Goal: Task Accomplishment & Management: Manage account settings

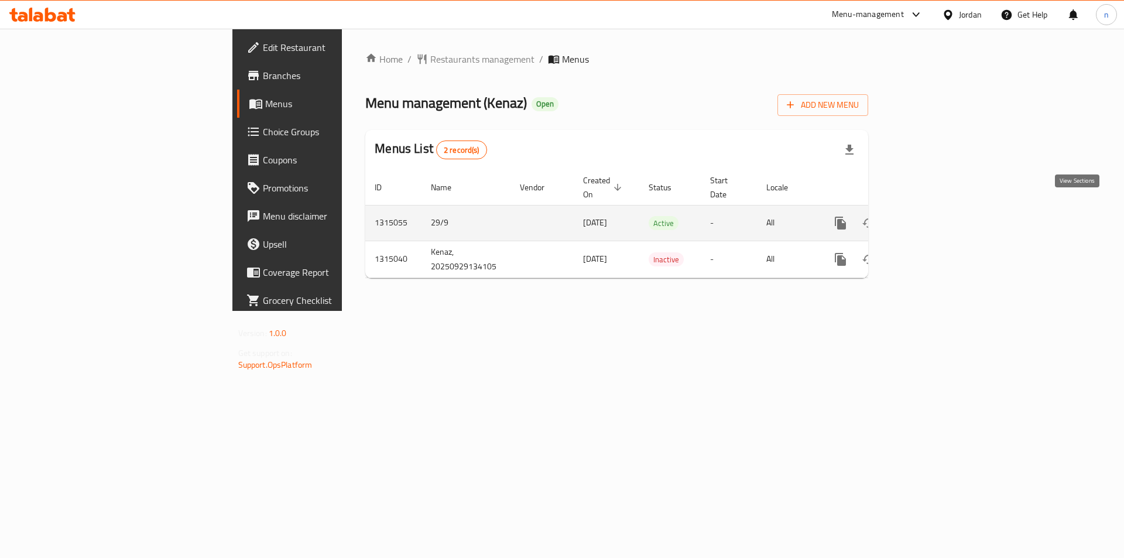
click at [932, 216] on icon "enhanced table" at bounding box center [925, 223] width 14 height 14
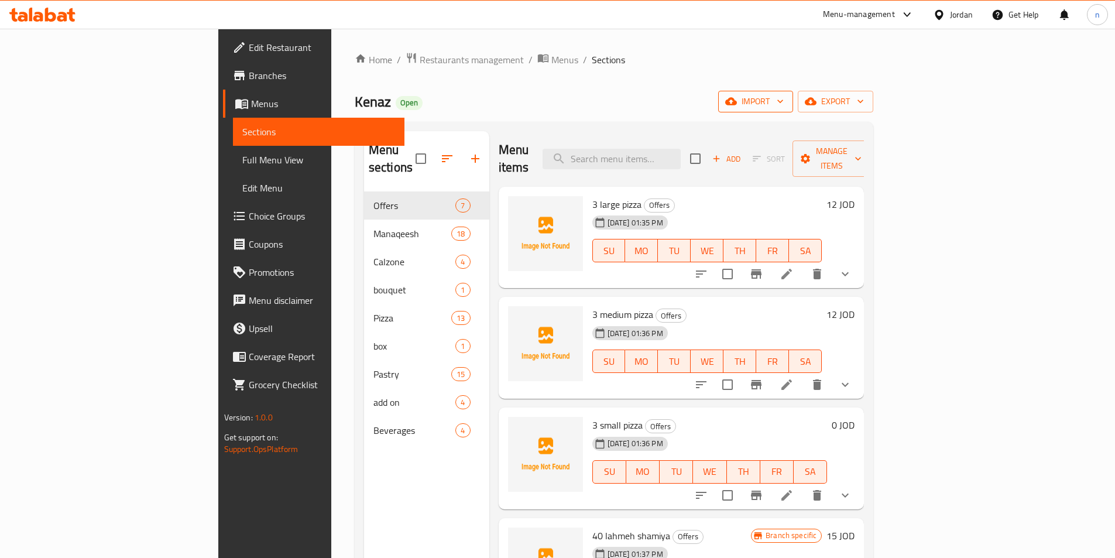
click at [784, 94] on span "import" at bounding box center [756, 101] width 56 height 15
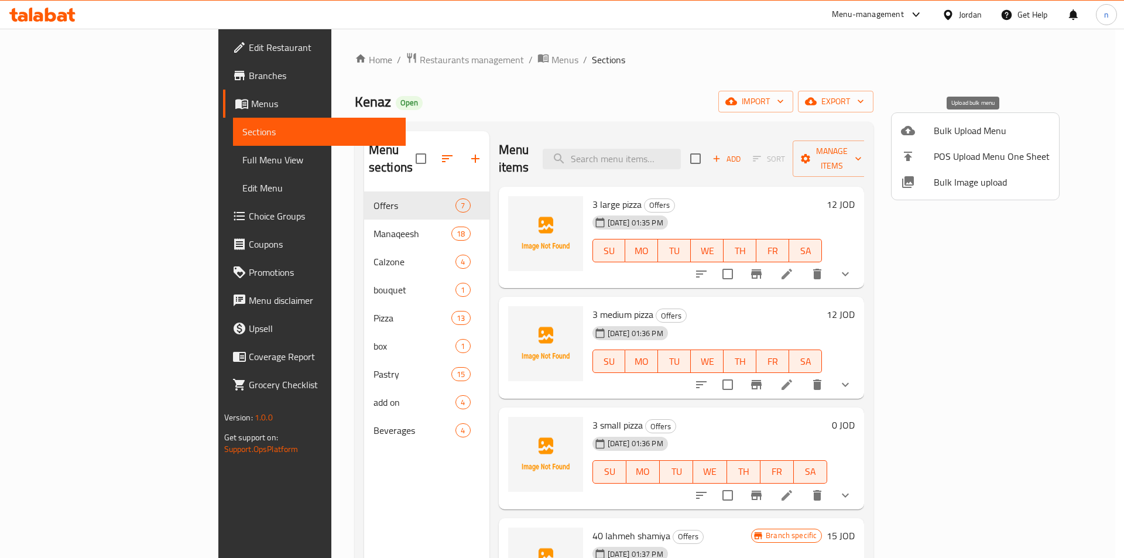
click at [953, 121] on li "Bulk Upload Menu" at bounding box center [974, 131] width 167 height 26
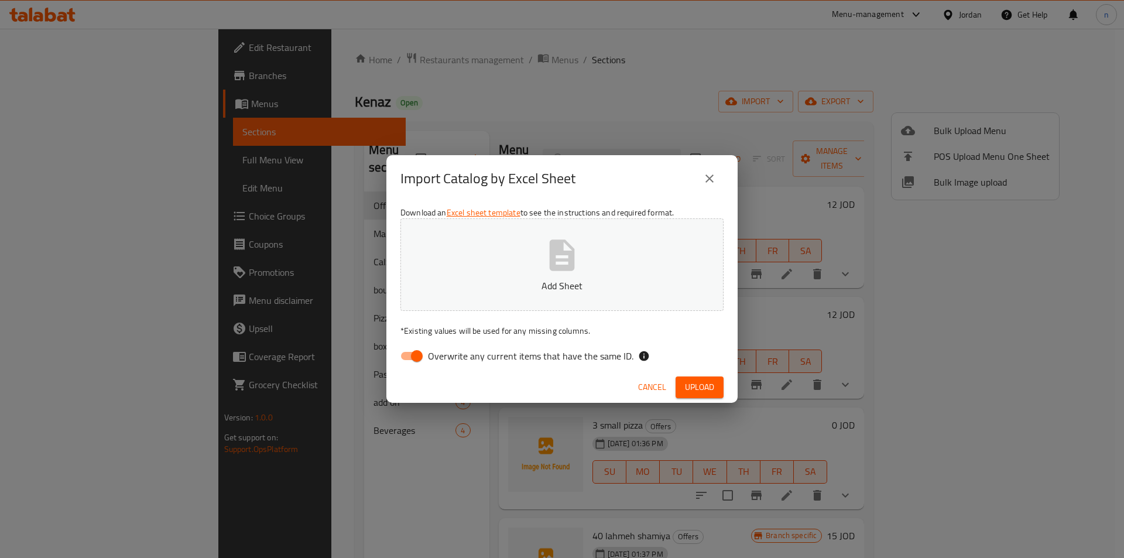
click at [411, 351] on input "Overwrite any current items that have the same ID." at bounding box center [416, 356] width 67 height 22
checkbox input "false"
click at [701, 383] on span "Upload" at bounding box center [699, 387] width 29 height 15
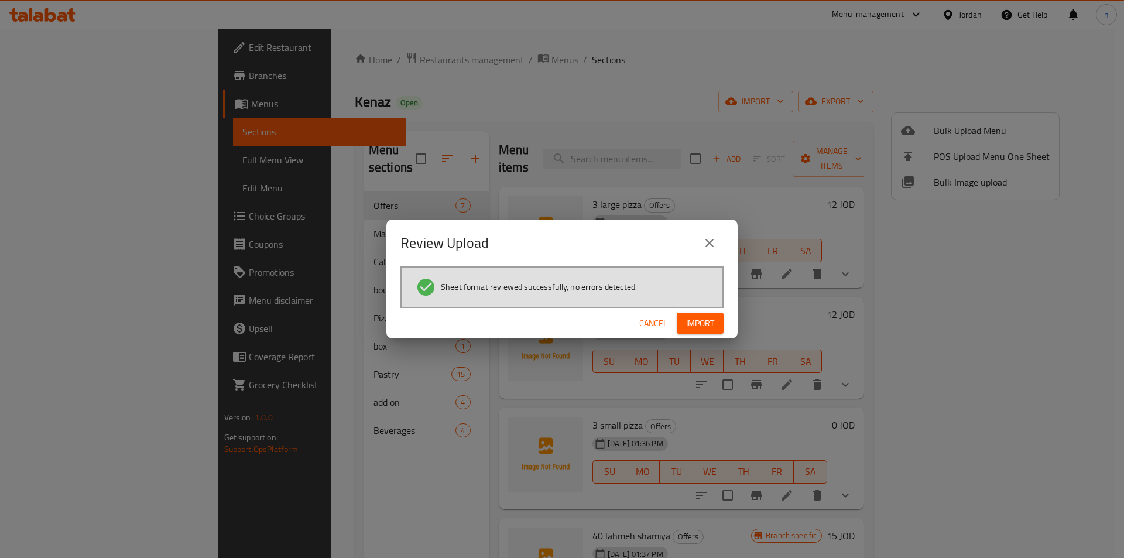
click at [712, 324] on span "Import" at bounding box center [700, 323] width 28 height 15
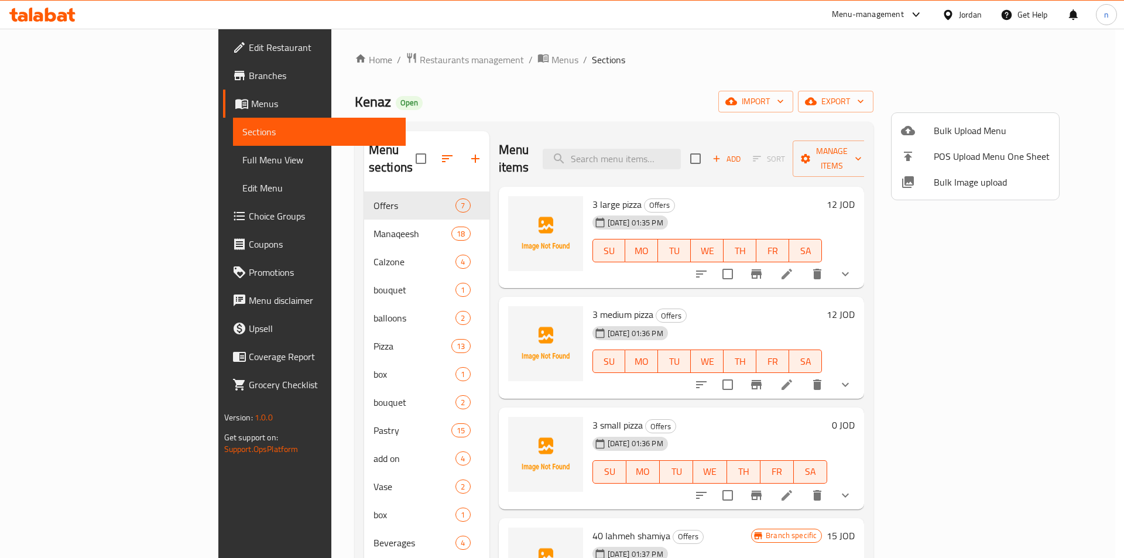
click at [547, 86] on div at bounding box center [562, 279] width 1124 height 558
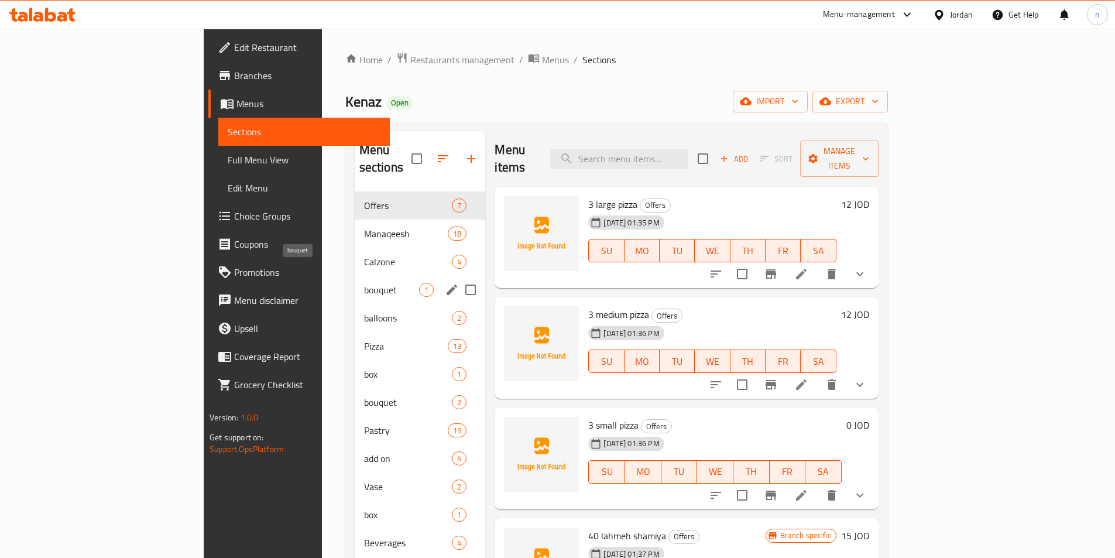
click at [364, 283] on span "bouquet" at bounding box center [392, 290] width 56 height 14
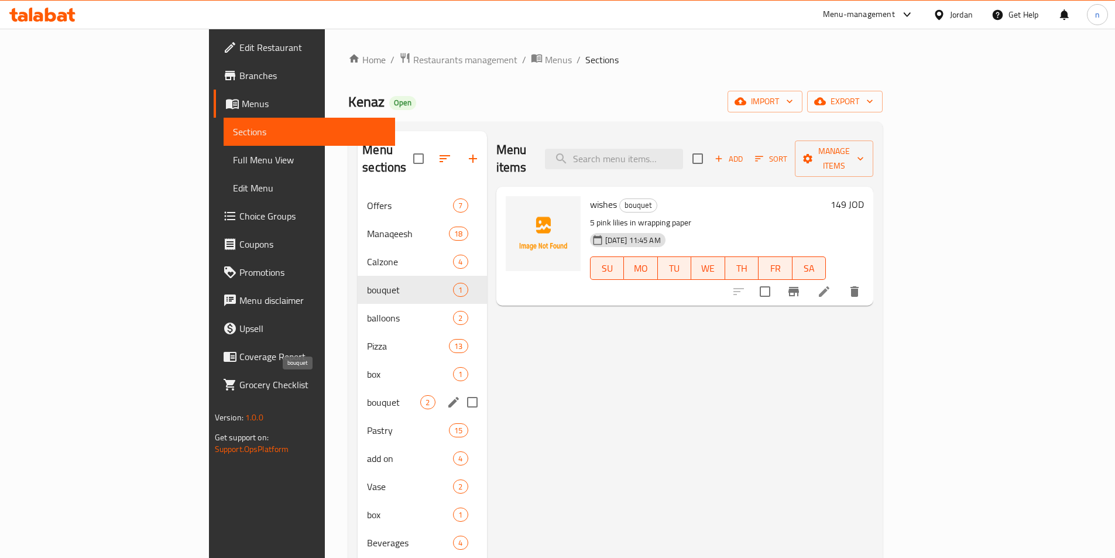
click at [367, 395] on span "bouquet" at bounding box center [393, 402] width 53 height 14
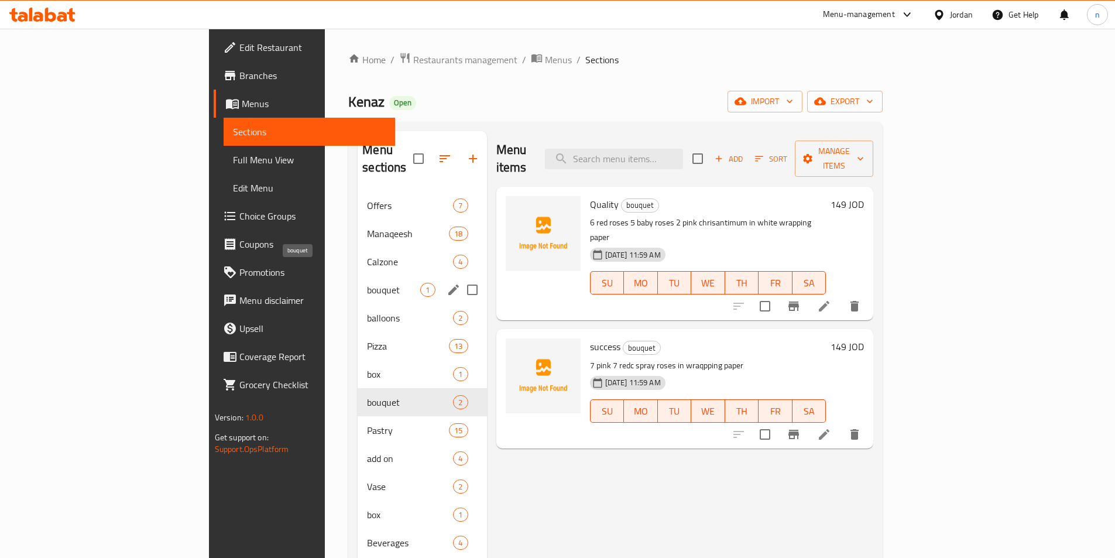
click at [367, 283] on span "bouquet" at bounding box center [393, 290] width 53 height 14
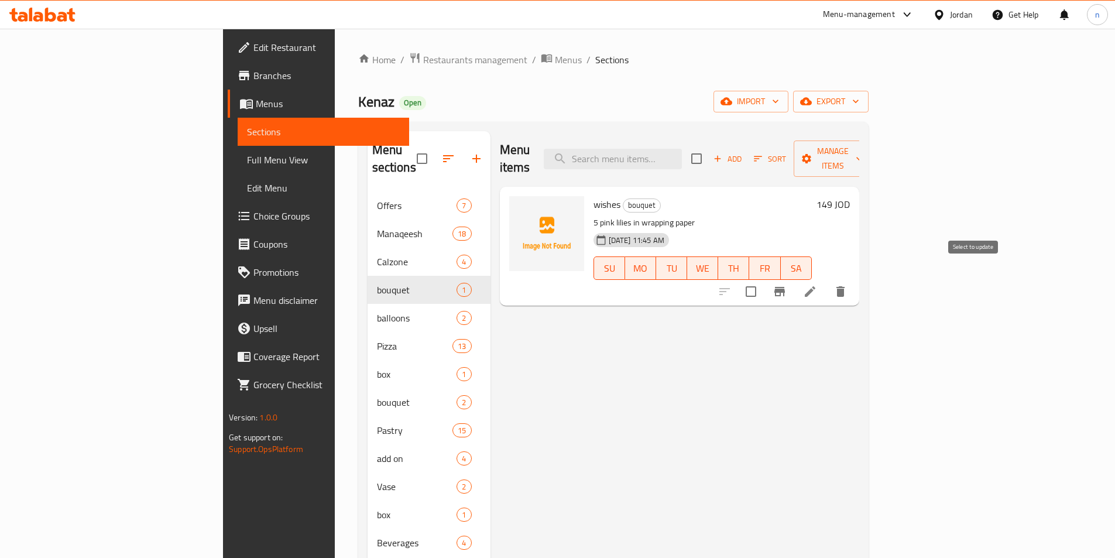
click at [763, 279] on input "checkbox" at bounding box center [751, 291] width 25 height 25
checkbox input "true"
click at [872, 158] on button "Manage items" at bounding box center [833, 158] width 78 height 36
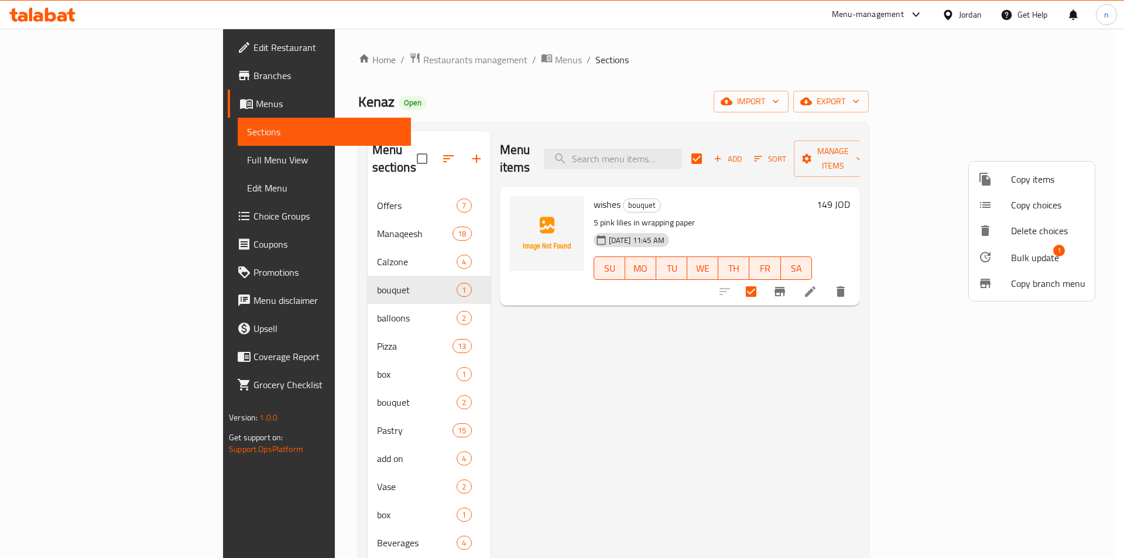
click at [1031, 176] on span "Copy items" at bounding box center [1048, 179] width 74 height 14
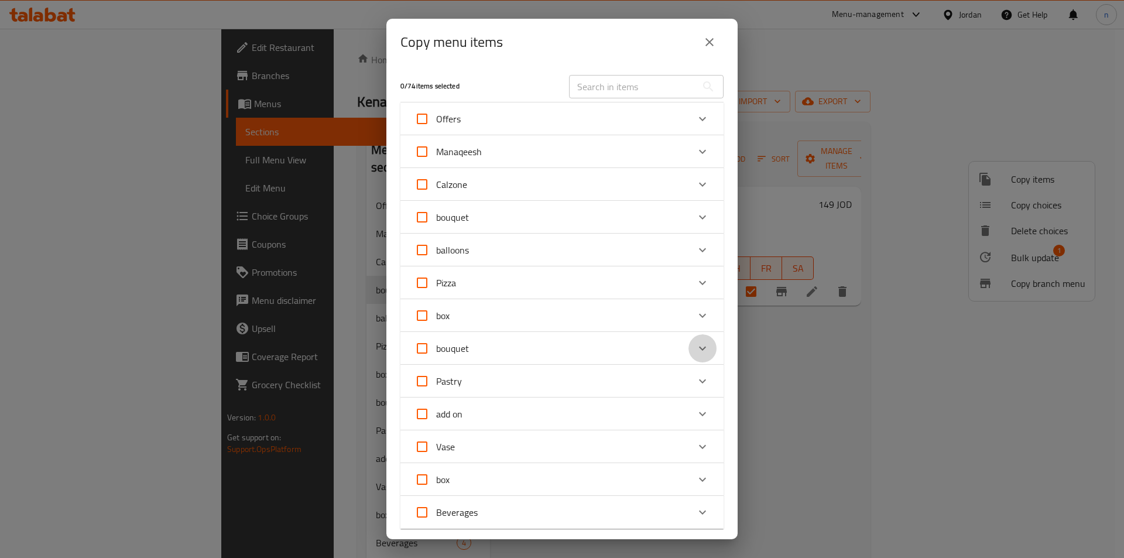
click at [699, 346] on icon "Expand" at bounding box center [702, 348] width 14 height 14
click at [420, 351] on input "bouquet" at bounding box center [422, 360] width 28 height 28
checkbox input "true"
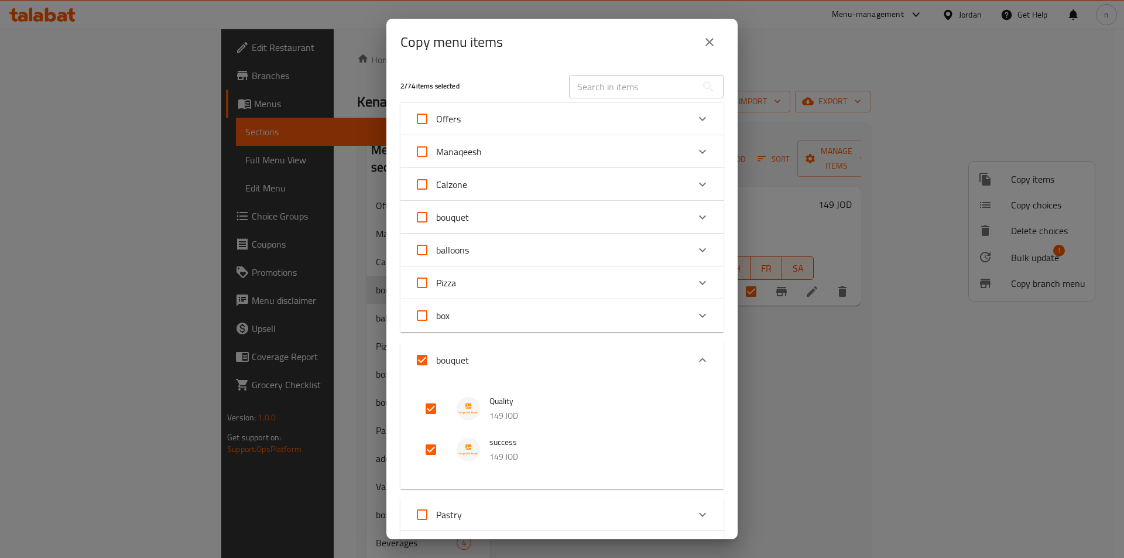
click at [432, 360] on input "bouquet" at bounding box center [422, 360] width 28 height 28
checkbox input "false"
click at [421, 214] on input "bouquet" at bounding box center [422, 217] width 28 height 28
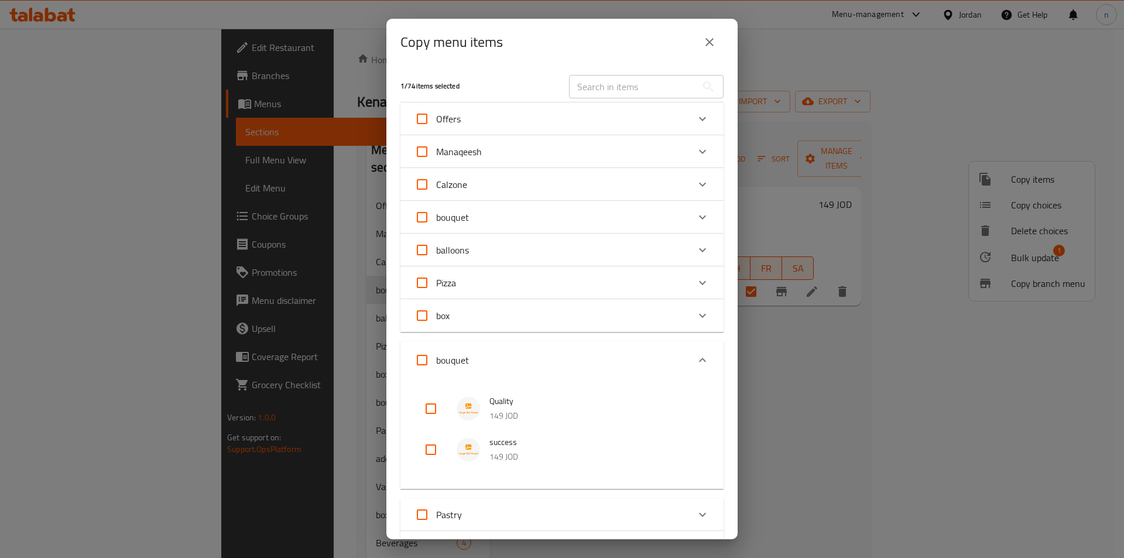
checkbox input "true"
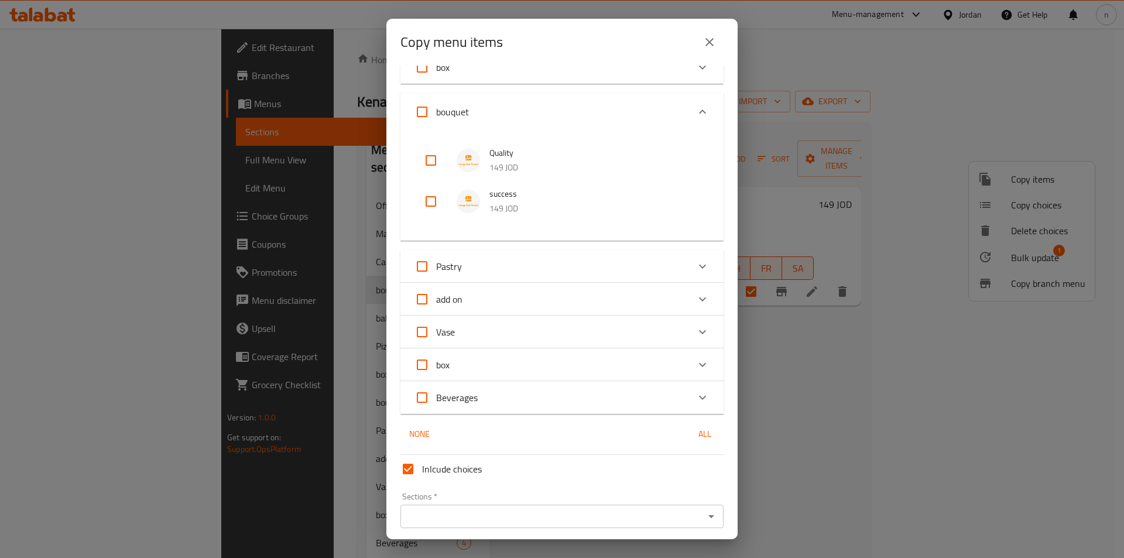
scroll to position [291, 0]
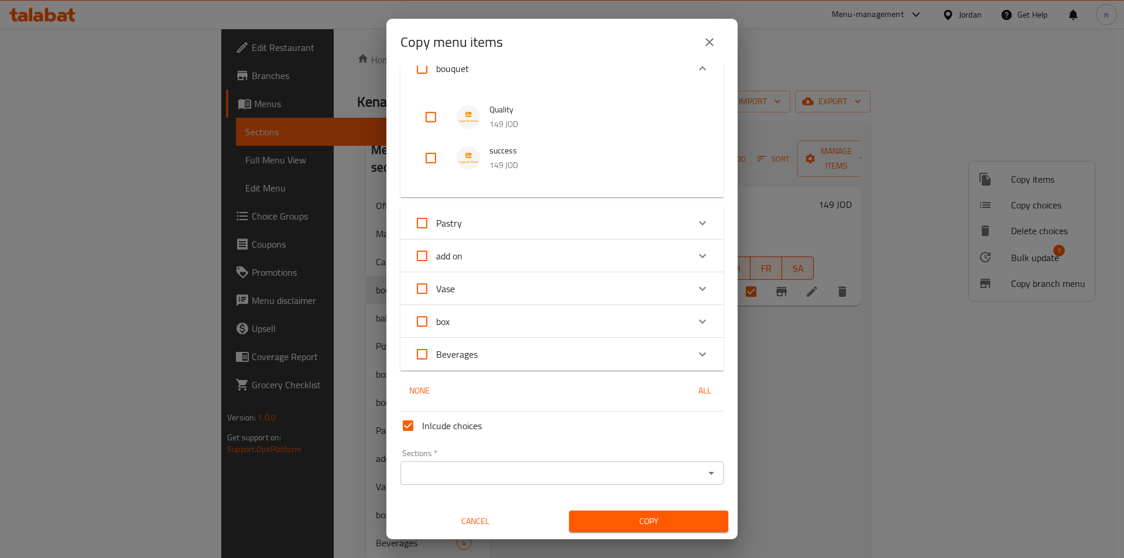
click at [431, 472] on input "Sections   *" at bounding box center [552, 473] width 297 height 16
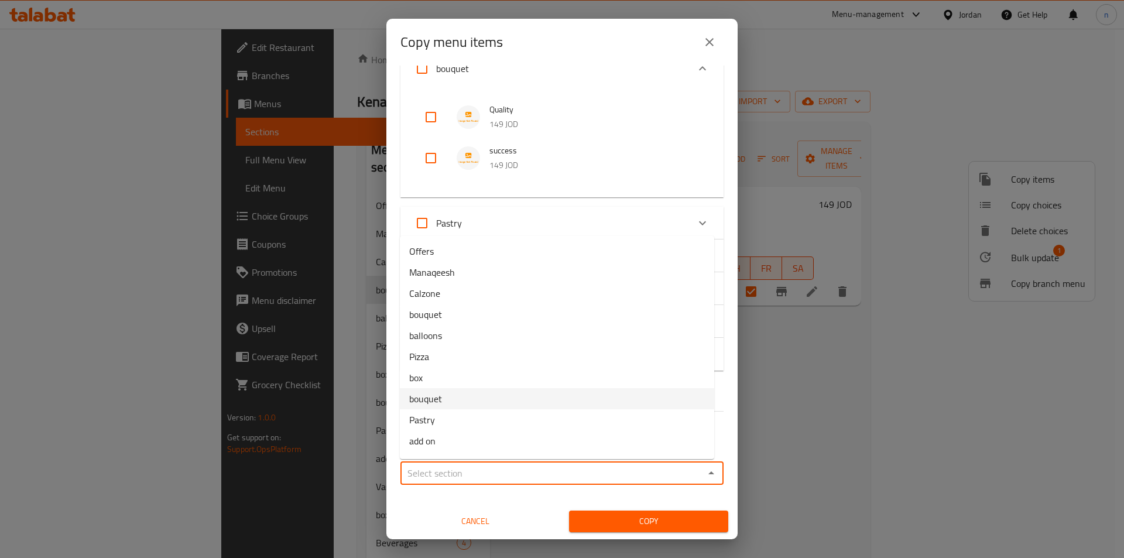
click at [451, 400] on li "bouquet" at bounding box center [557, 398] width 314 height 21
type input "bouquet"
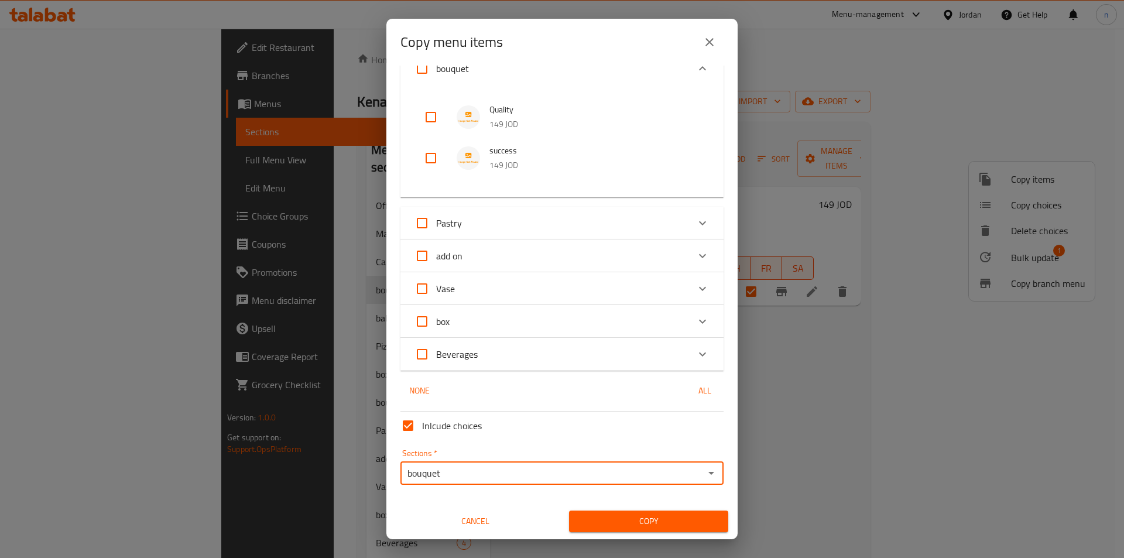
click at [666, 519] on span "Copy" at bounding box center [648, 521] width 140 height 15
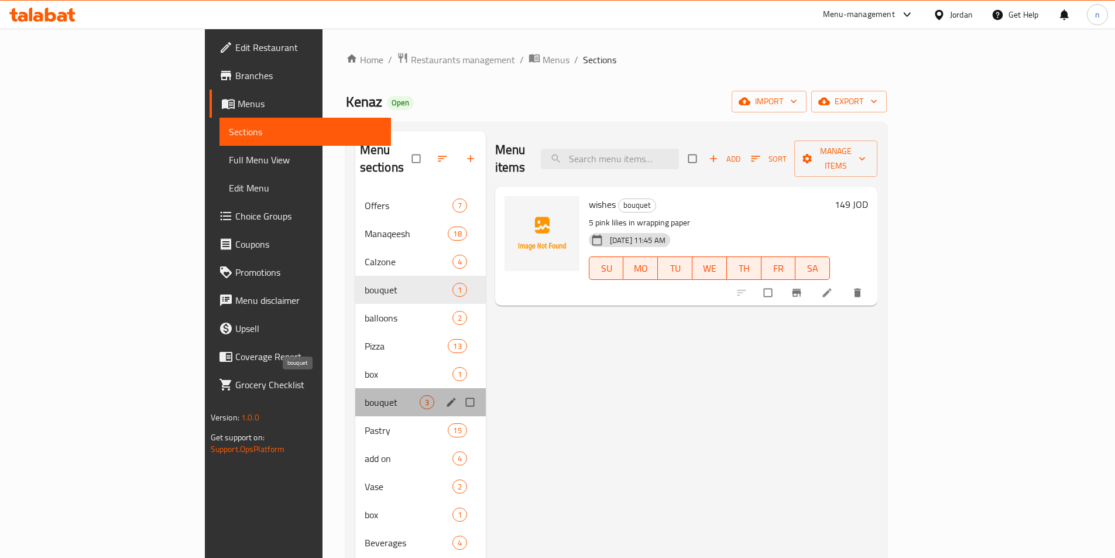
click at [365, 395] on span "bouquet" at bounding box center [392, 402] width 55 height 14
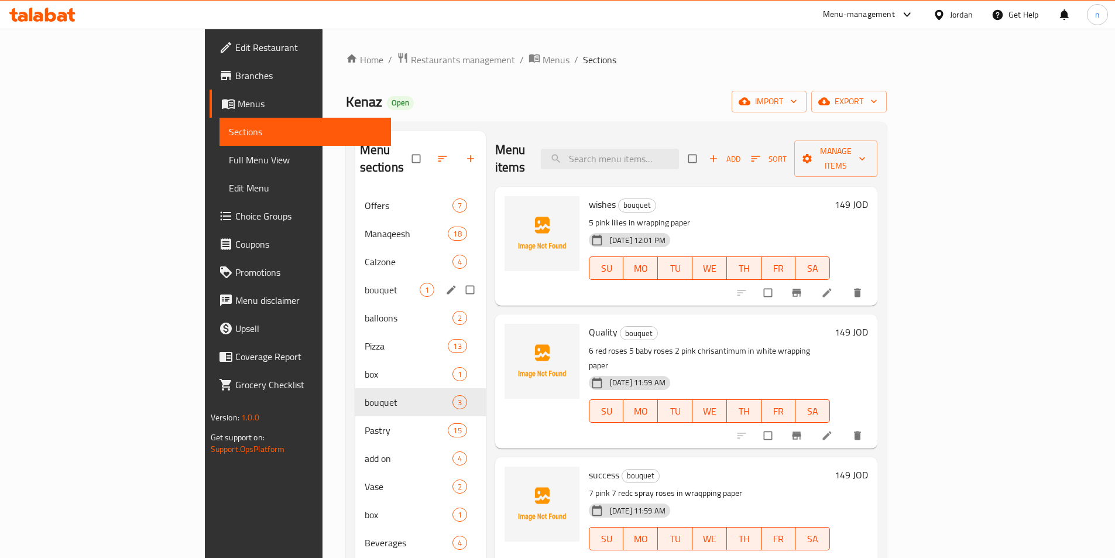
click at [459, 279] on input "Menu sections" at bounding box center [471, 290] width 25 height 22
checkbox input "true"
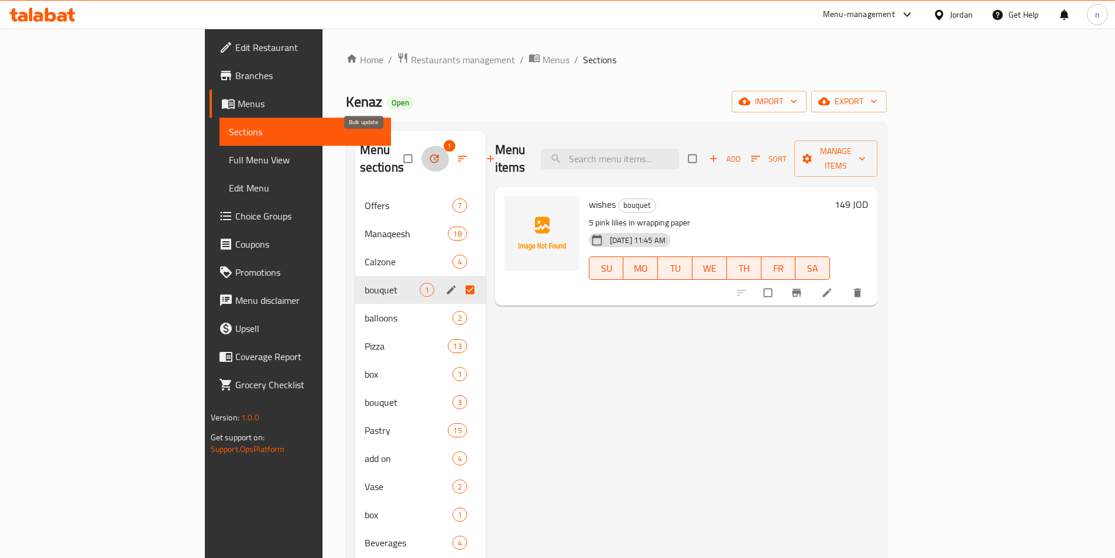
click at [428, 153] on icon "button" at bounding box center [434, 159] width 12 height 12
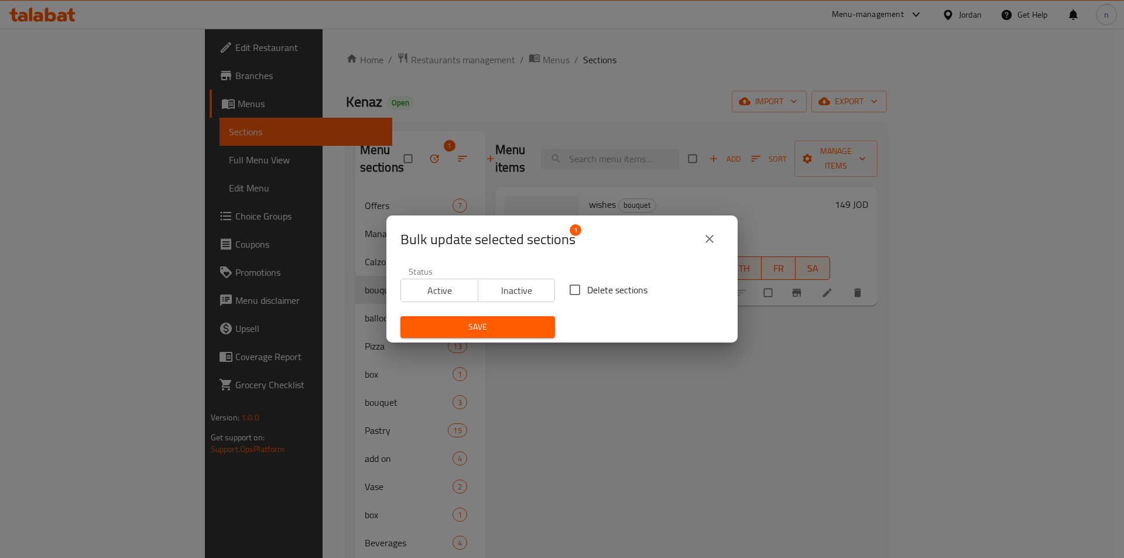
click at [571, 287] on input "Delete sections" at bounding box center [574, 289] width 25 height 25
checkbox input "true"
click at [463, 324] on span "Save" at bounding box center [478, 327] width 136 height 15
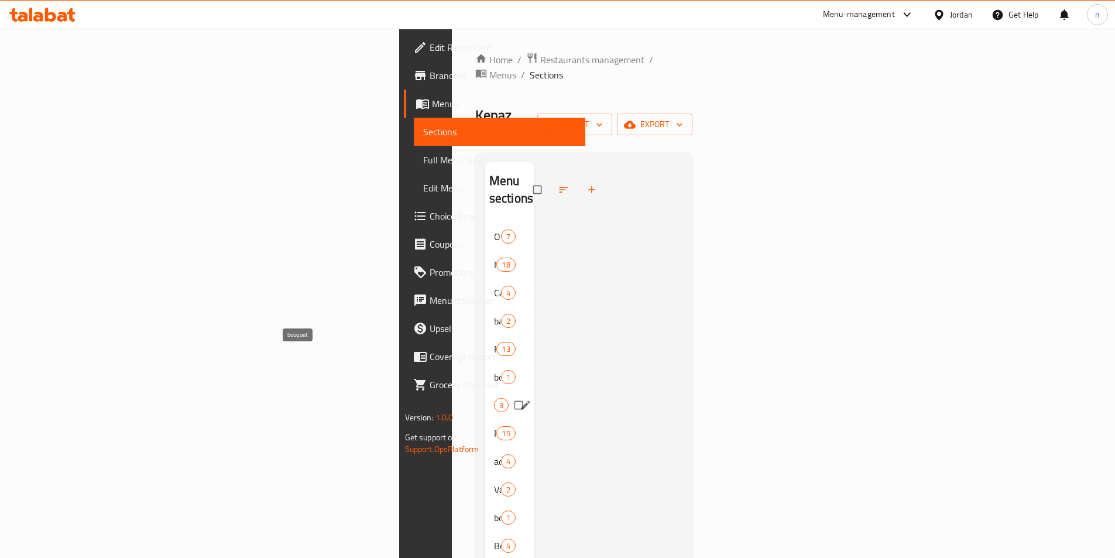
click at [494, 398] on span "bouquet" at bounding box center [494, 405] width 0 height 14
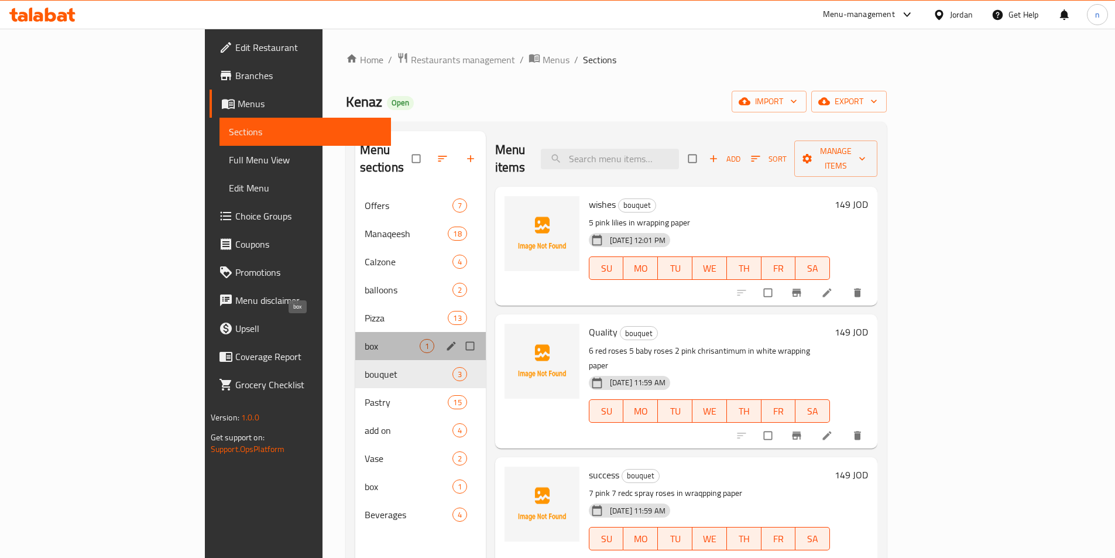
click at [365, 339] on span "box" at bounding box center [392, 346] width 55 height 14
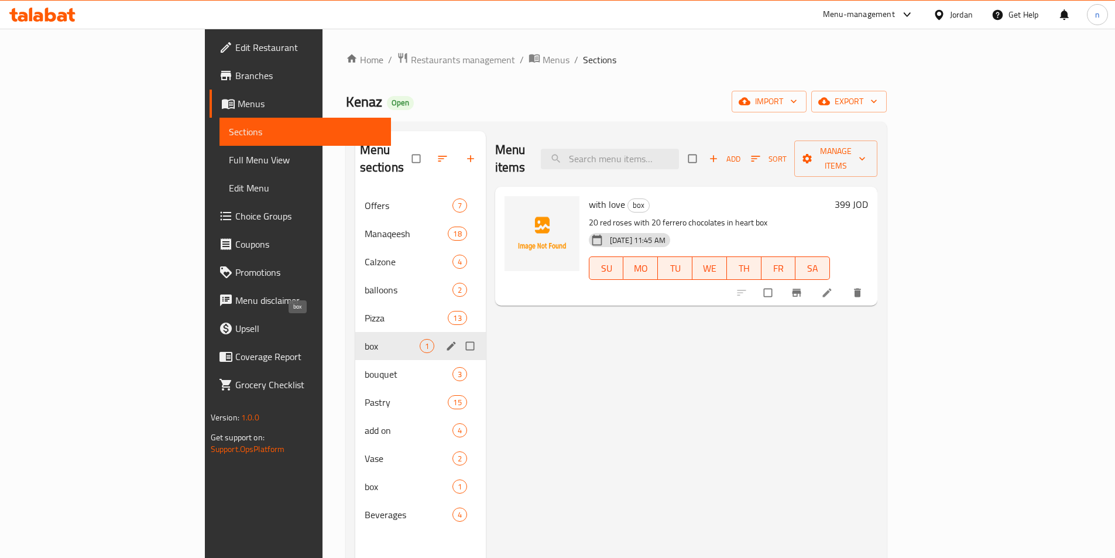
click at [365, 339] on span "box" at bounding box center [392, 346] width 55 height 14
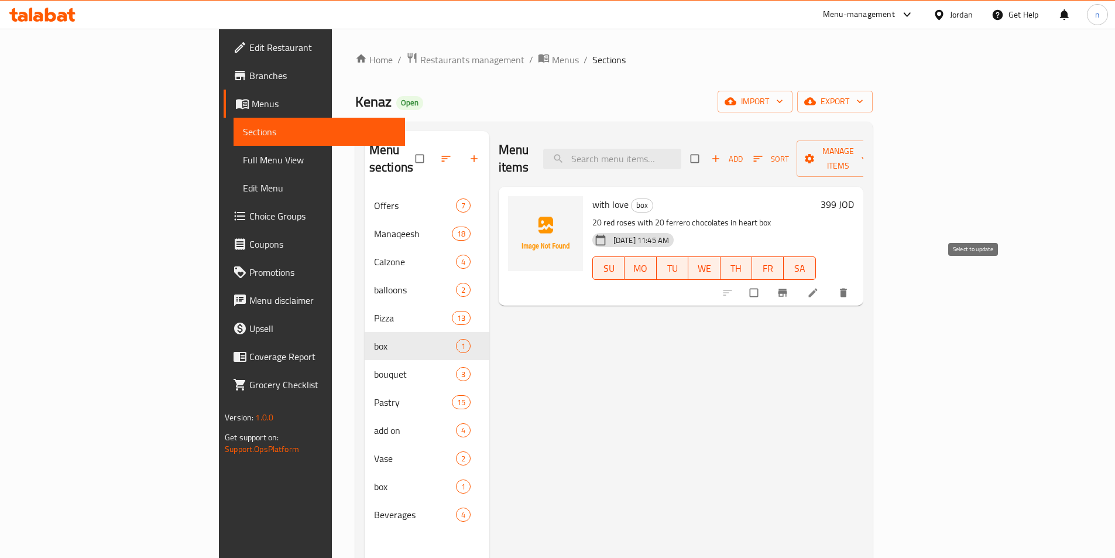
click at [767, 282] on input "checkbox" at bounding box center [755, 293] width 25 height 22
checkbox input "true"
click at [870, 152] on span "Manage items" at bounding box center [838, 158] width 64 height 29
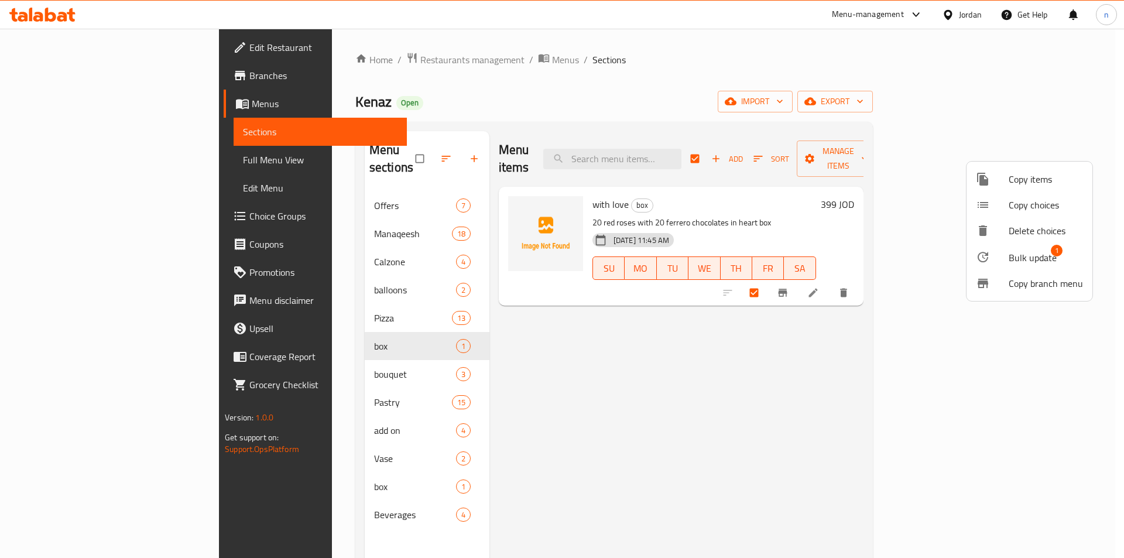
click at [1026, 177] on span "Copy items" at bounding box center [1045, 179] width 74 height 14
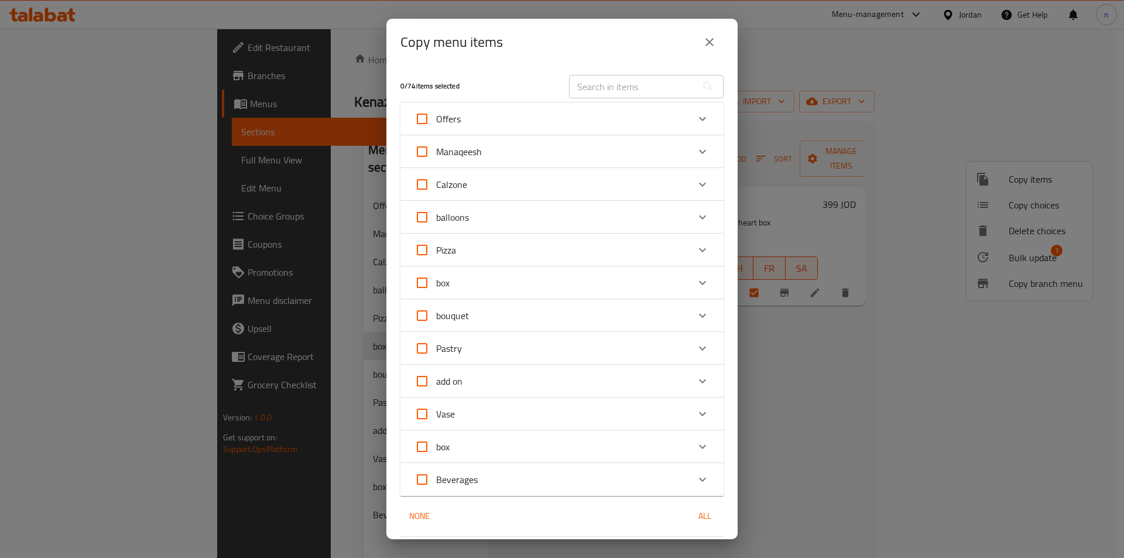
click at [421, 448] on input "box" at bounding box center [422, 447] width 28 height 28
checkbox input "true"
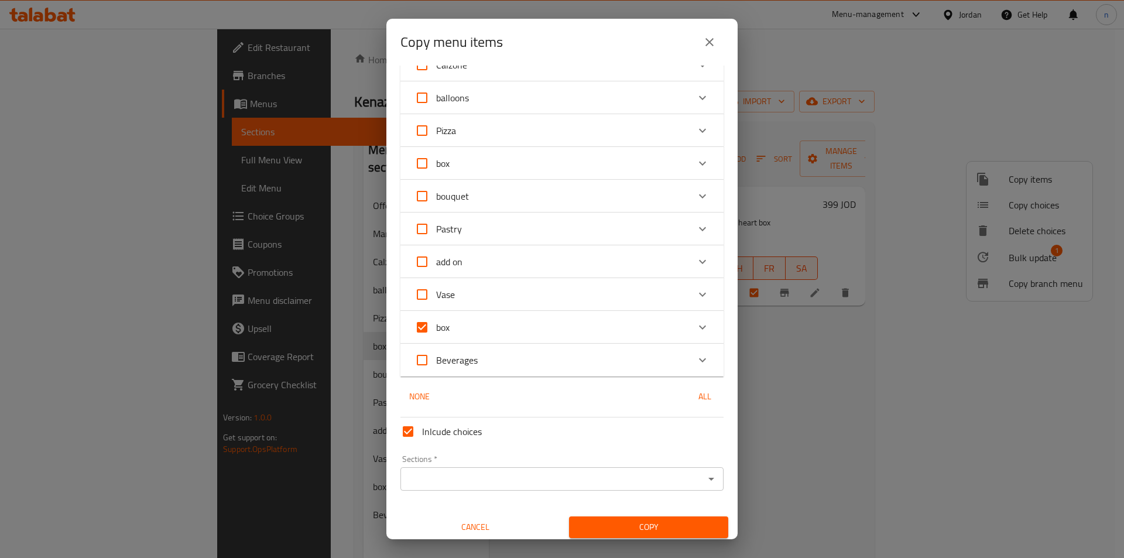
scroll to position [125, 0]
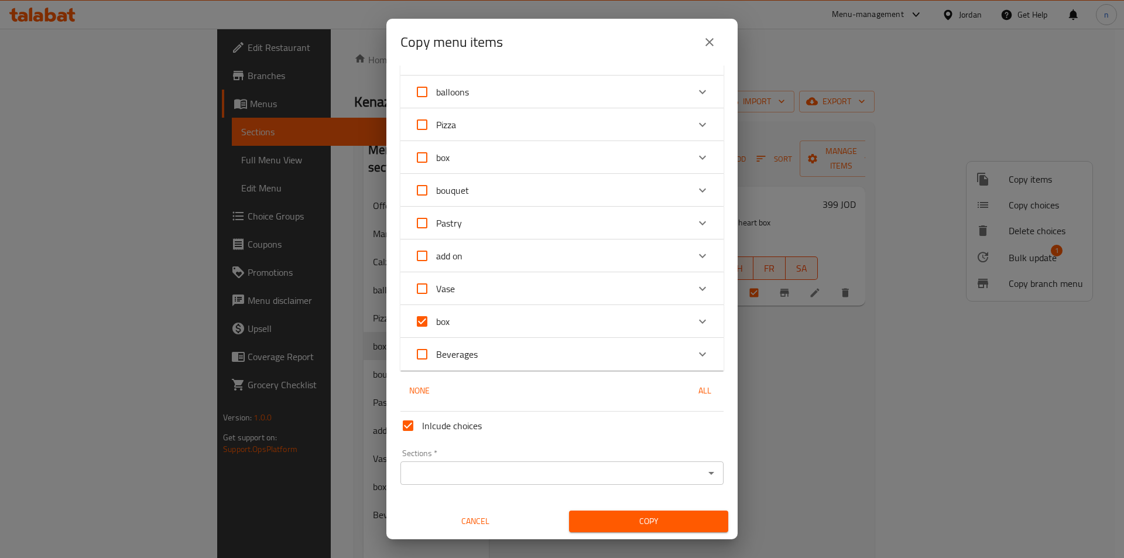
click at [427, 325] on input "box" at bounding box center [422, 321] width 28 height 28
checkbox input "false"
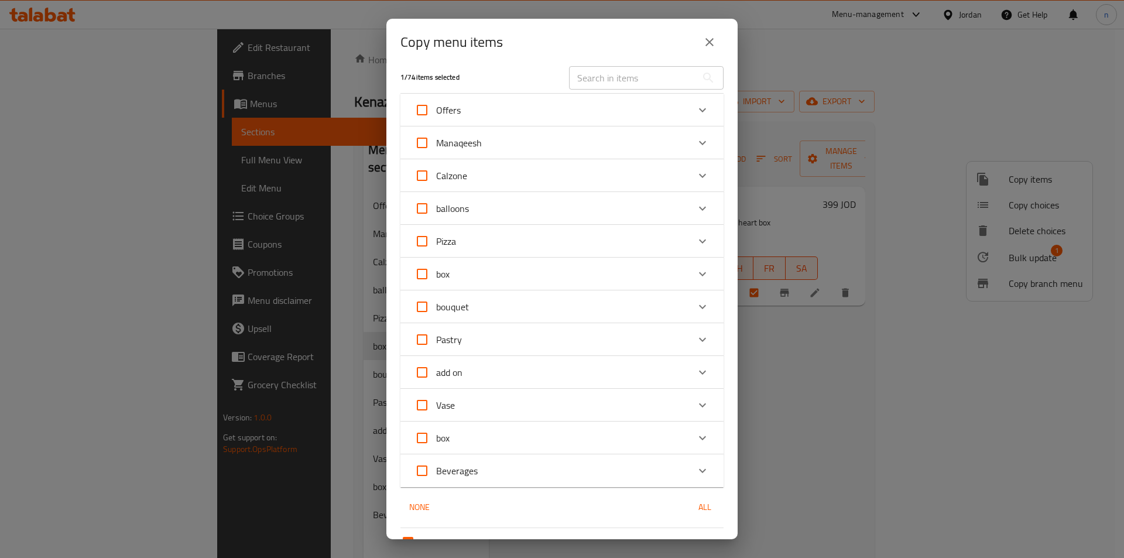
scroll to position [0, 0]
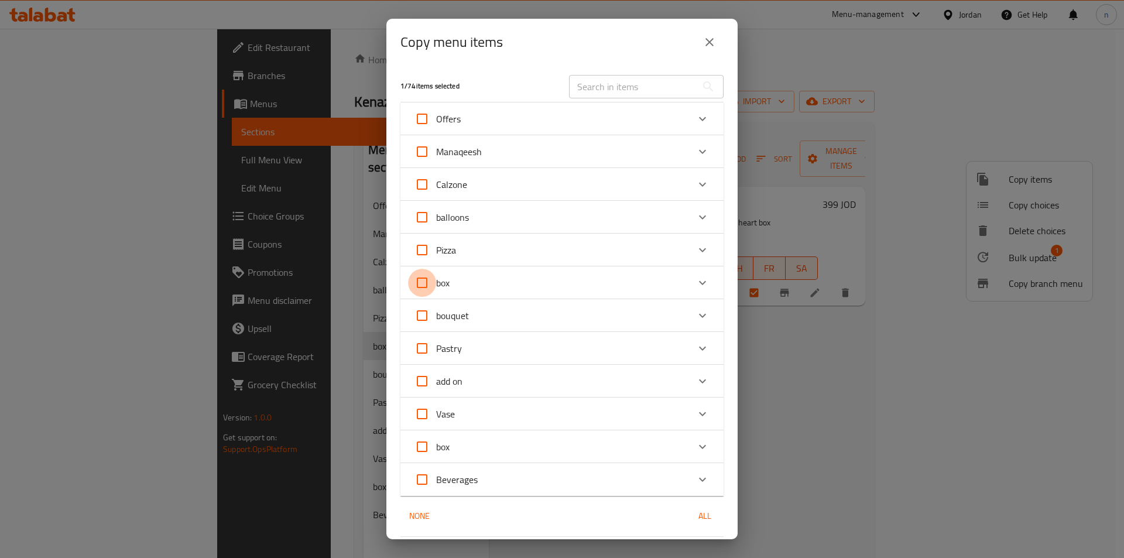
click at [421, 285] on input "box" at bounding box center [422, 283] width 28 height 28
checkbox input "true"
click at [695, 281] on icon "Expand" at bounding box center [702, 283] width 14 height 14
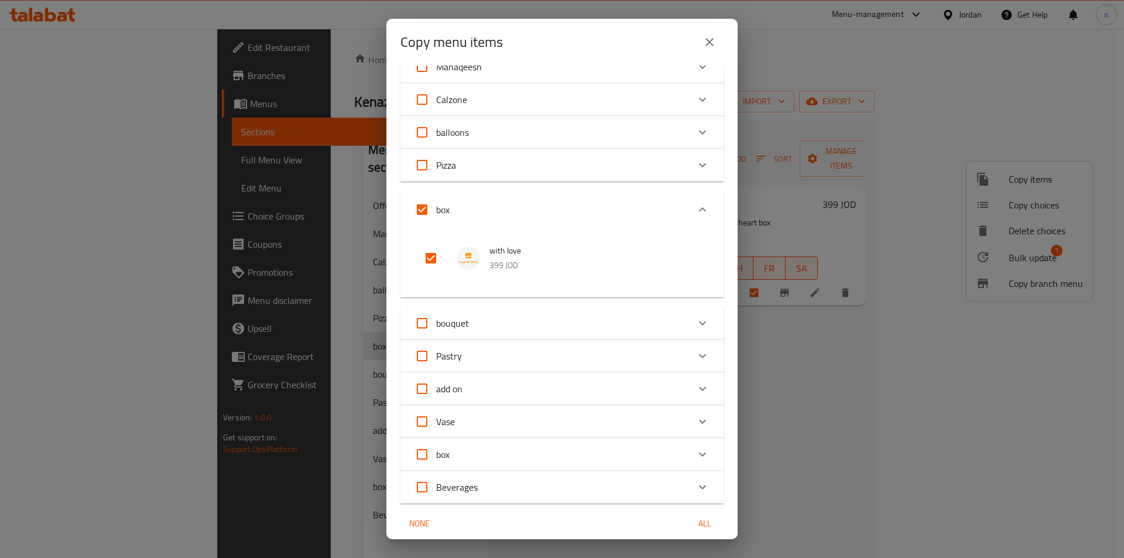
scroll to position [218, 0]
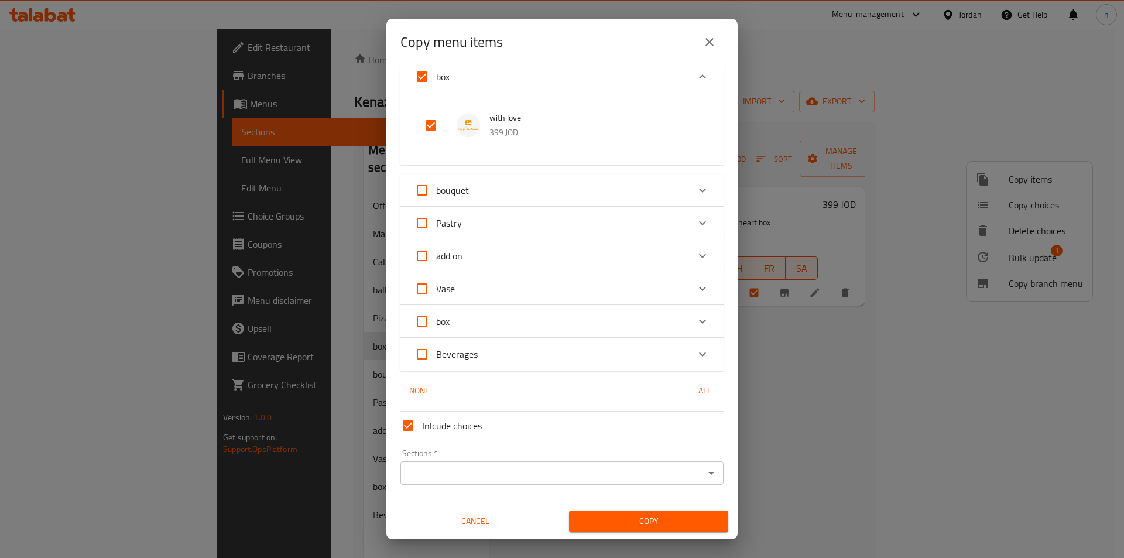
click at [677, 519] on span "Copy" at bounding box center [648, 521] width 140 height 15
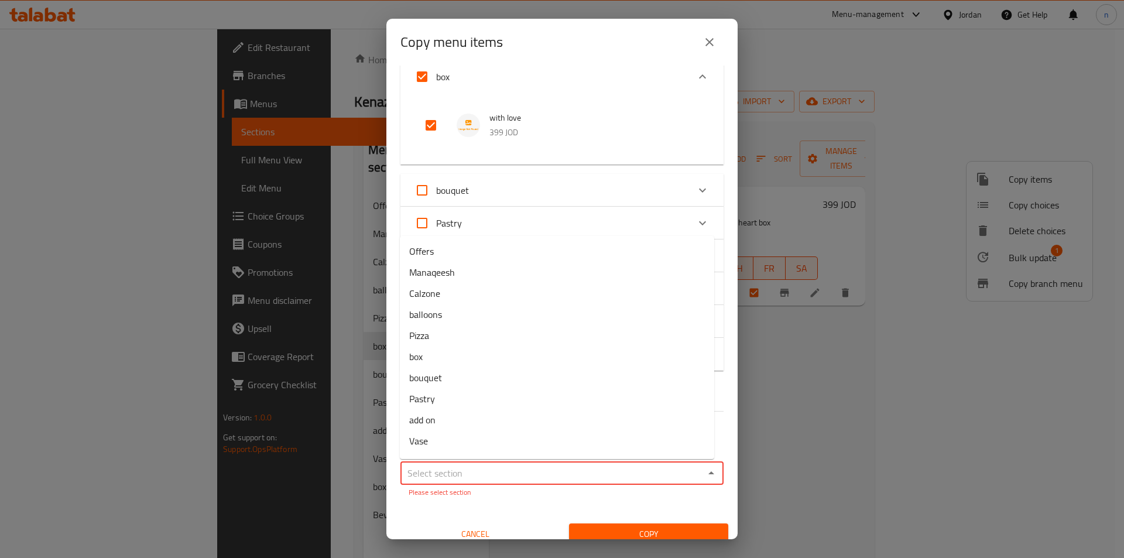
click at [497, 479] on input "Sections   *" at bounding box center [552, 473] width 297 height 16
click at [420, 419] on span "box" at bounding box center [415, 423] width 13 height 14
type input "box"
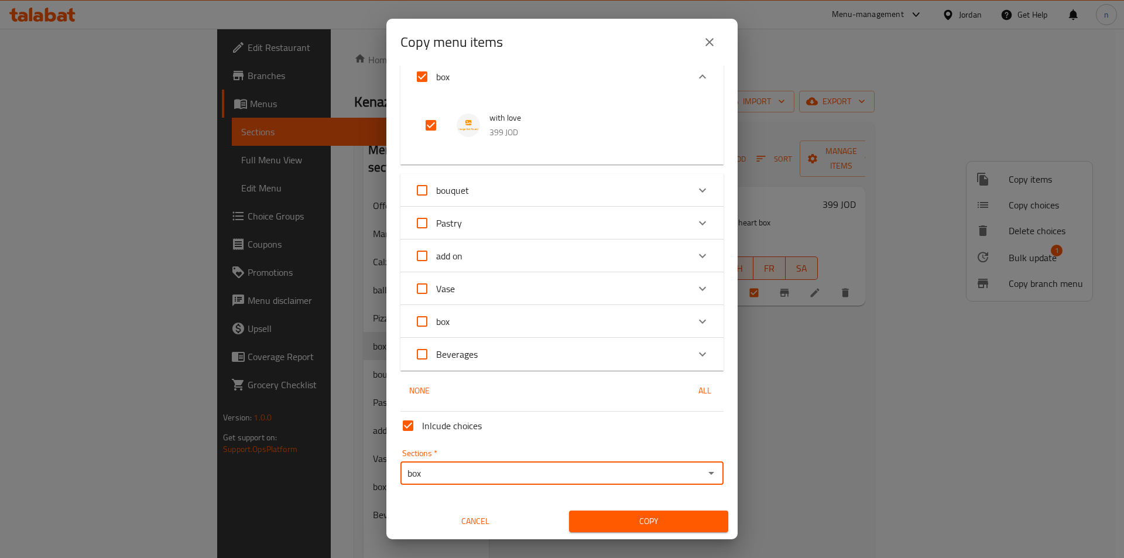
click at [643, 515] on span "Copy" at bounding box center [648, 521] width 140 height 15
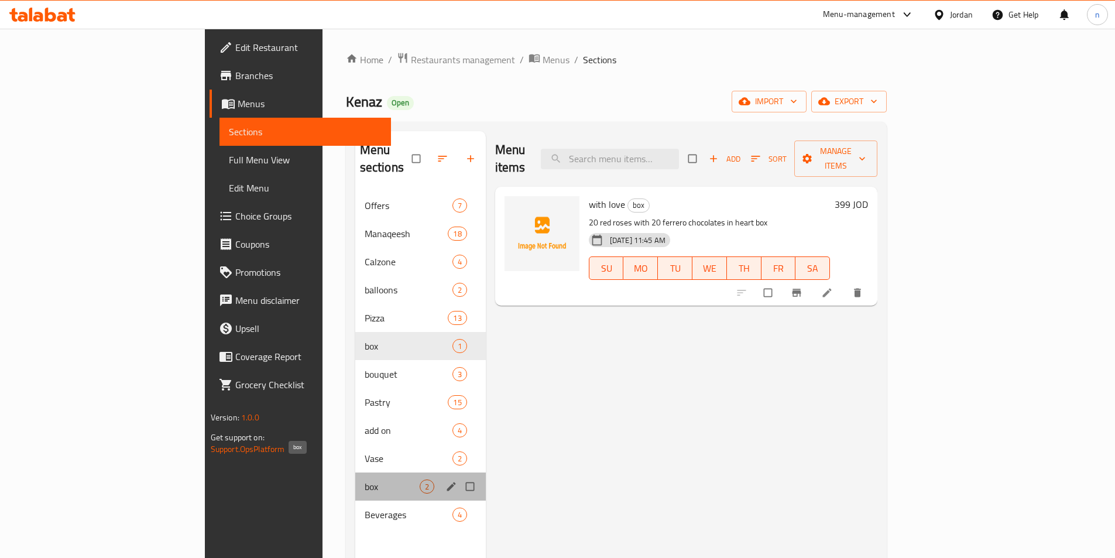
click at [365, 479] on span "box" at bounding box center [392, 486] width 55 height 14
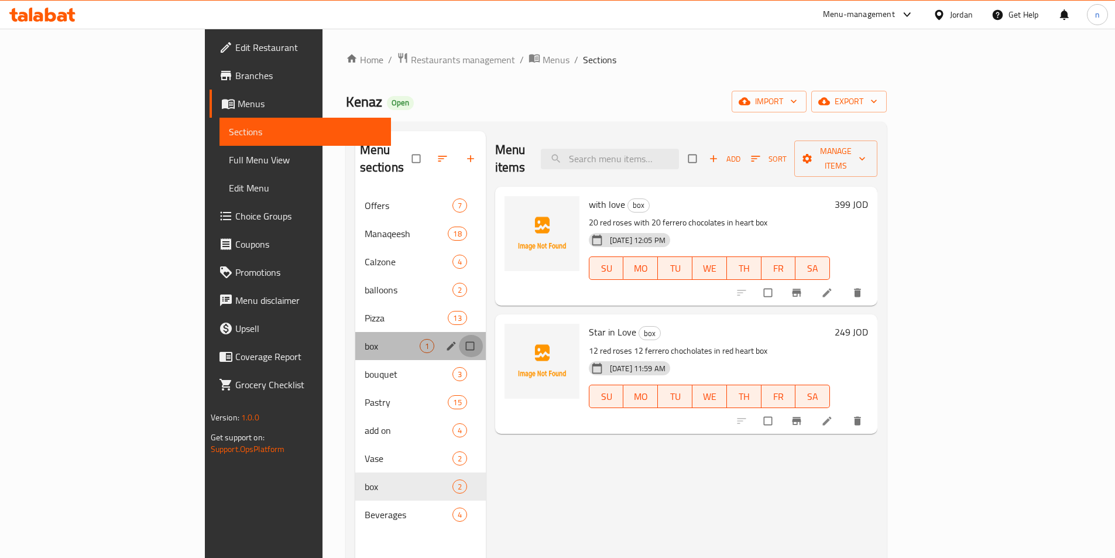
click at [459, 335] on input "Menu sections" at bounding box center [471, 346] width 25 height 22
checkbox input "true"
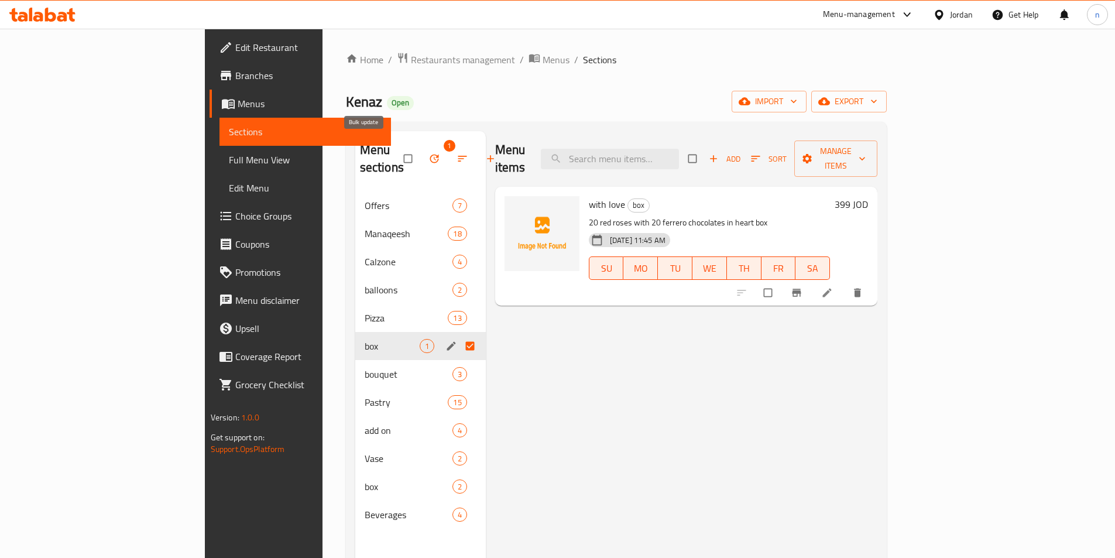
click at [428, 153] on icon "button" at bounding box center [434, 159] width 12 height 12
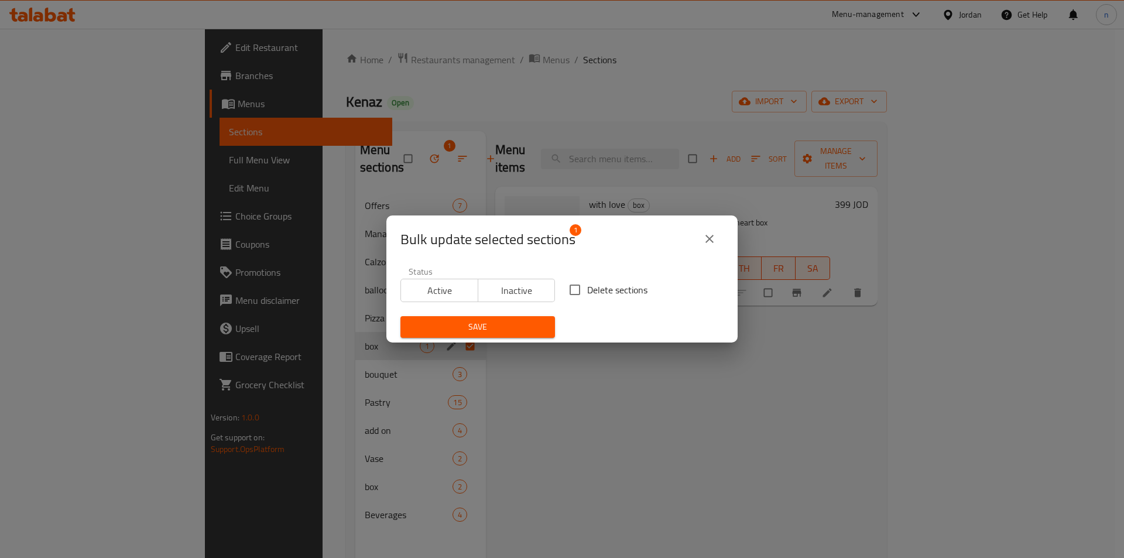
click at [571, 285] on input "Delete sections" at bounding box center [574, 289] width 25 height 25
checkbox input "true"
click at [476, 324] on span "Save" at bounding box center [478, 327] width 136 height 15
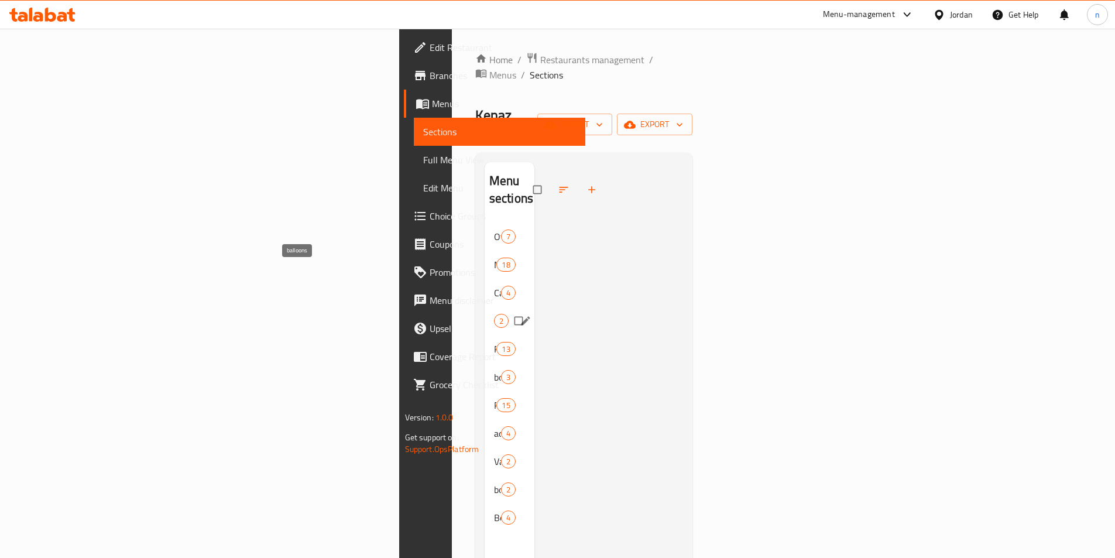
click at [494, 314] on span "balloons" at bounding box center [494, 321] width 0 height 14
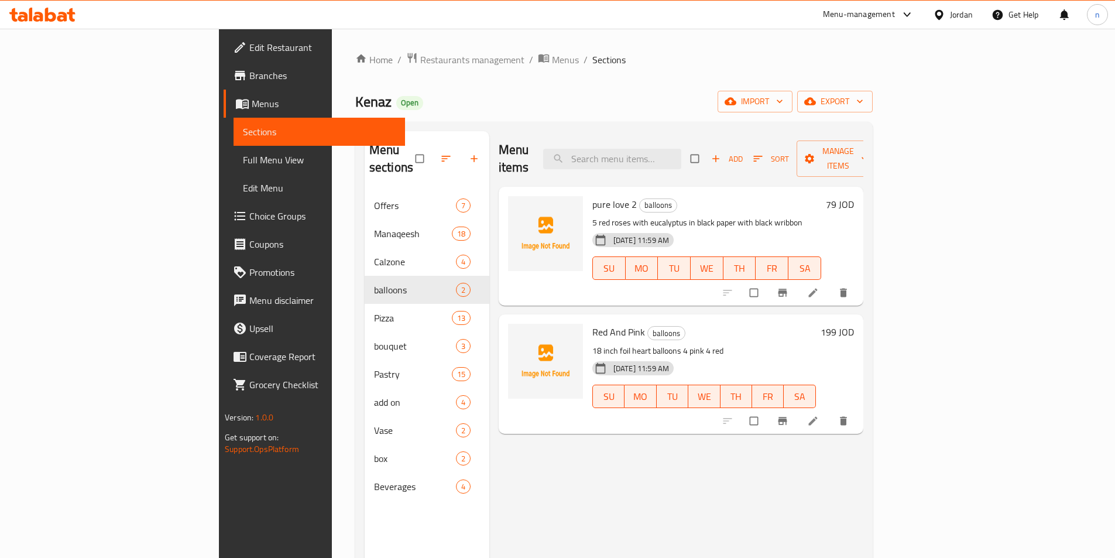
click at [243, 159] on span "Full Menu View" at bounding box center [319, 160] width 153 height 14
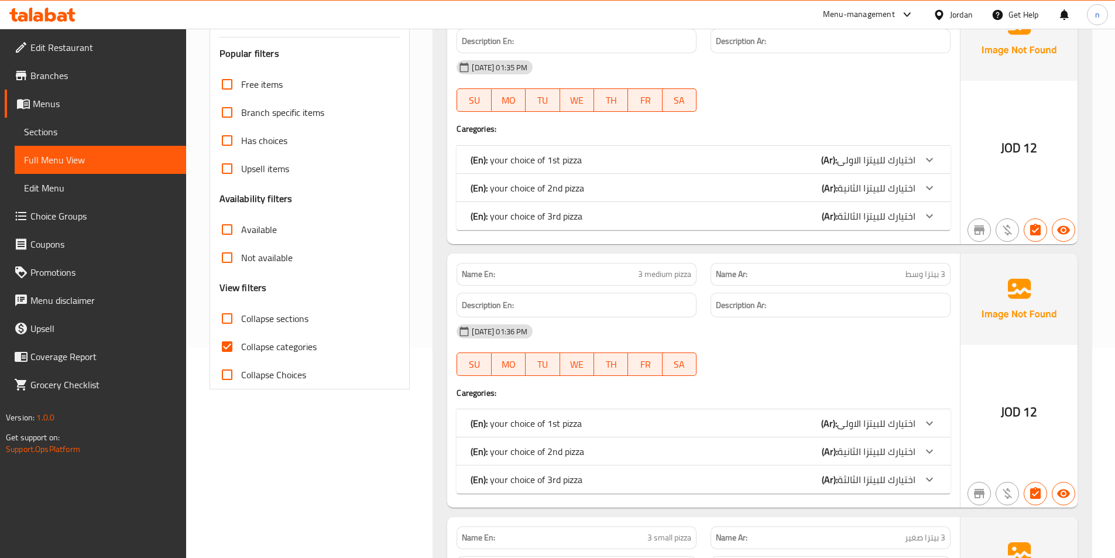
scroll to position [234, 0]
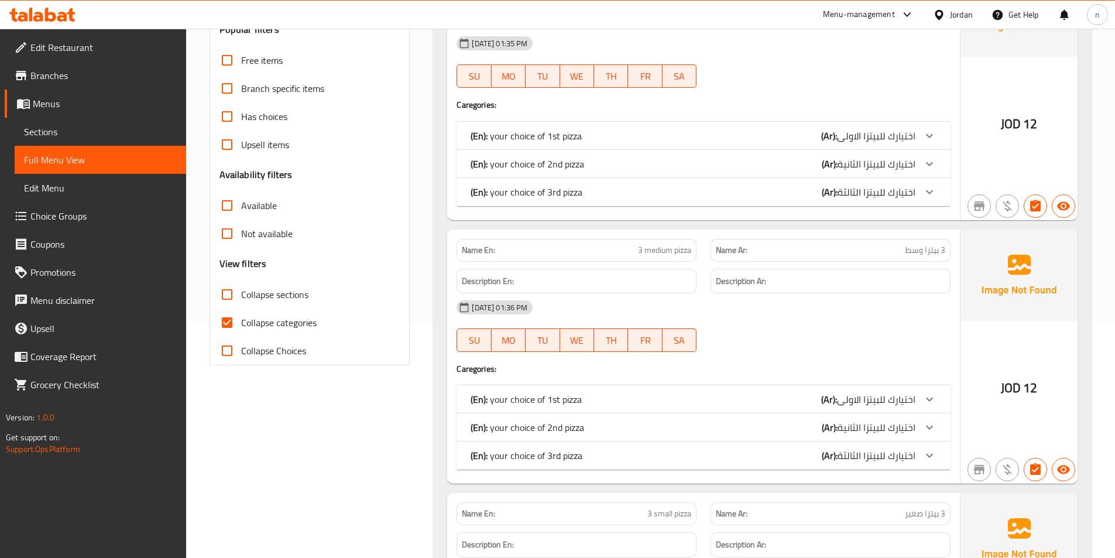
click at [227, 324] on input "Collapse categories" at bounding box center [227, 322] width 28 height 28
checkbox input "false"
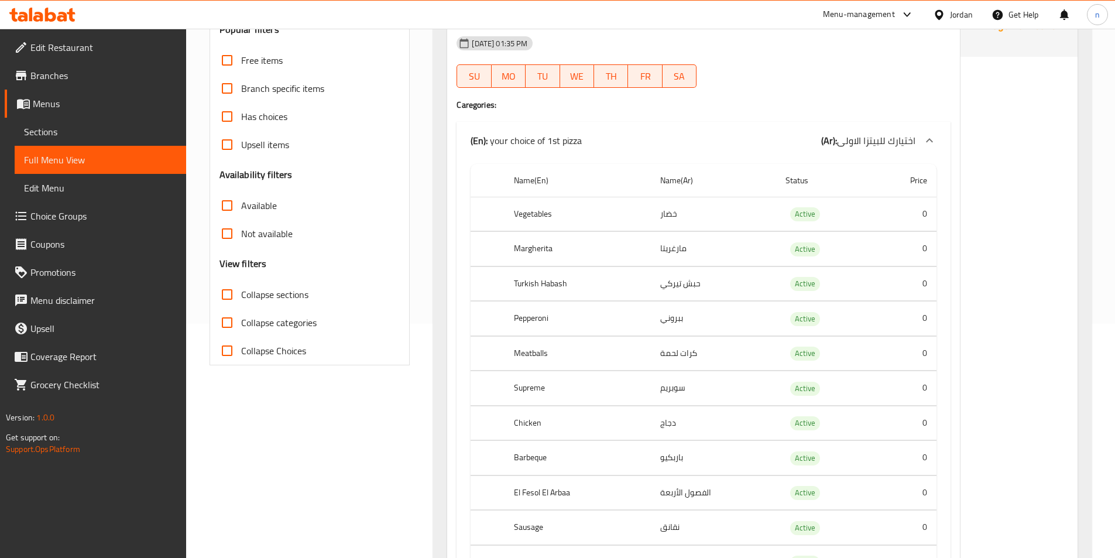
click at [225, 297] on input "Collapse sections" at bounding box center [227, 294] width 28 height 28
checkbox input "true"
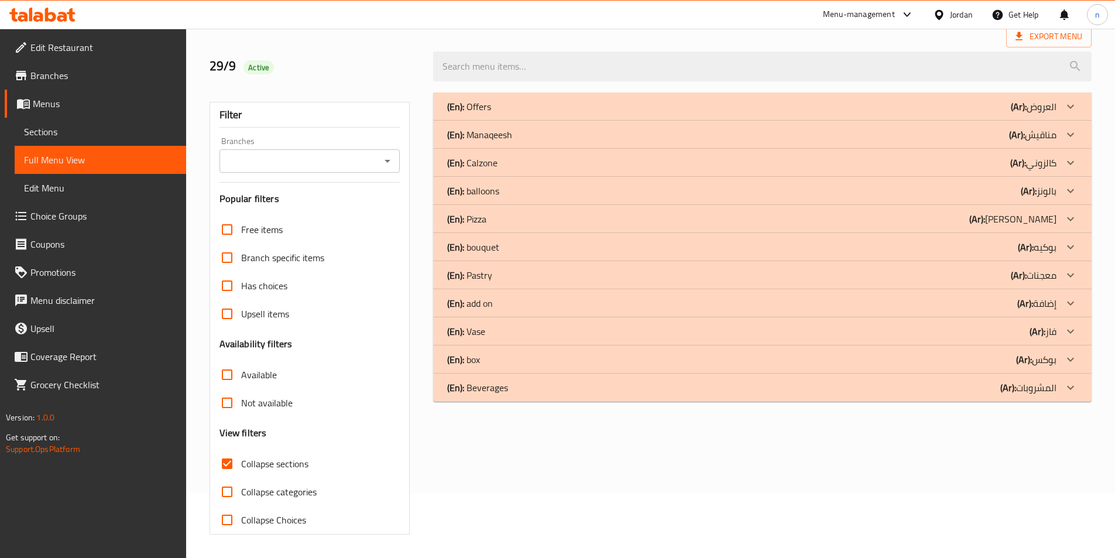
scroll to position [65, 0]
click at [517, 355] on div "(En): box (Ar): بوكس" at bounding box center [751, 359] width 609 height 14
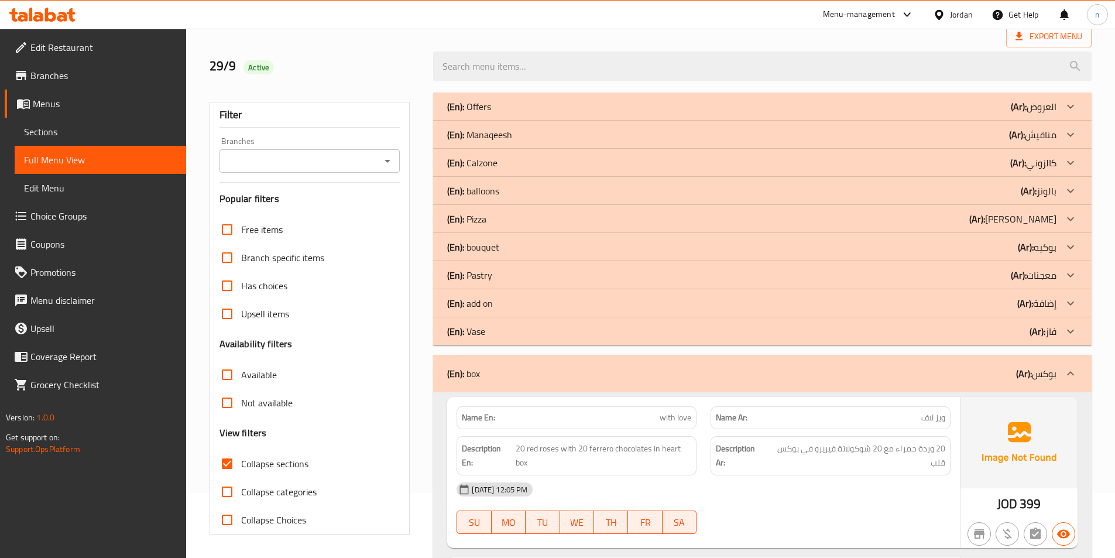
click at [529, 333] on div "(En): [PERSON_NAME] (Ar): فاز" at bounding box center [751, 331] width 609 height 14
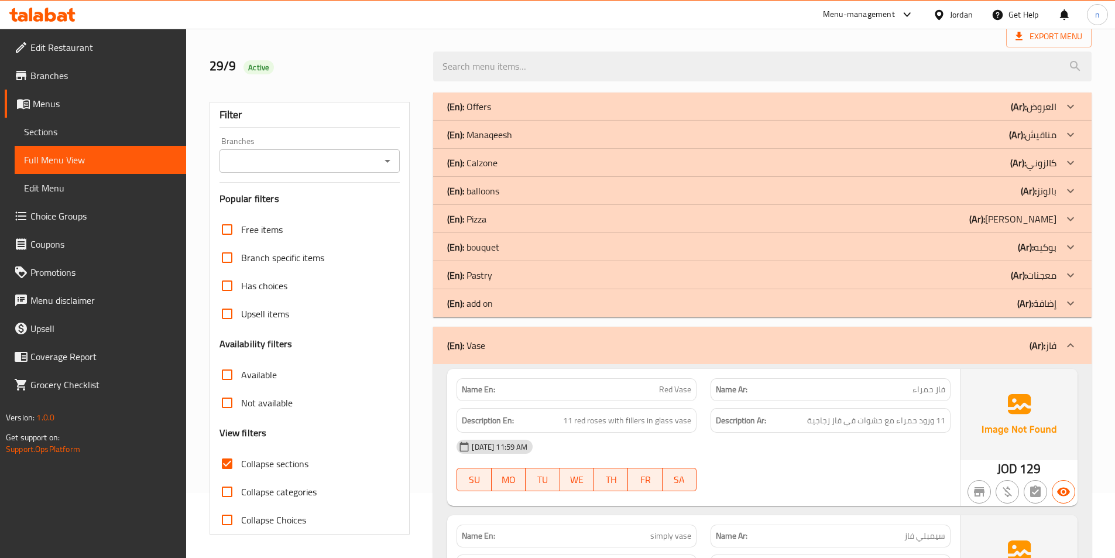
click at [549, 249] on div "(En): bouquet (Ar): بوكيه" at bounding box center [751, 247] width 609 height 14
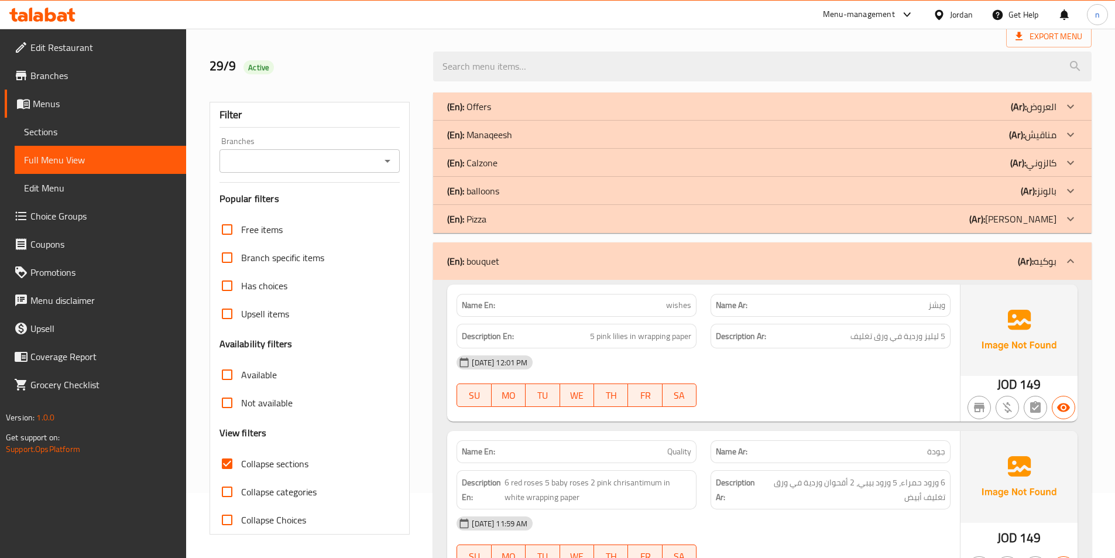
click at [552, 188] on div "(En): balloons (Ar): بالونز" at bounding box center [751, 191] width 609 height 14
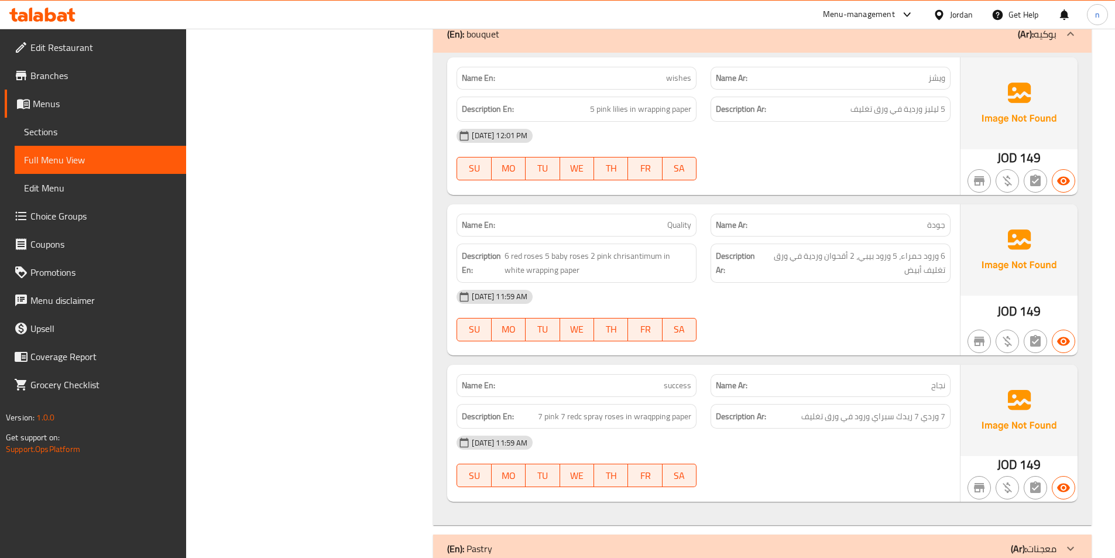
scroll to position [650, 0]
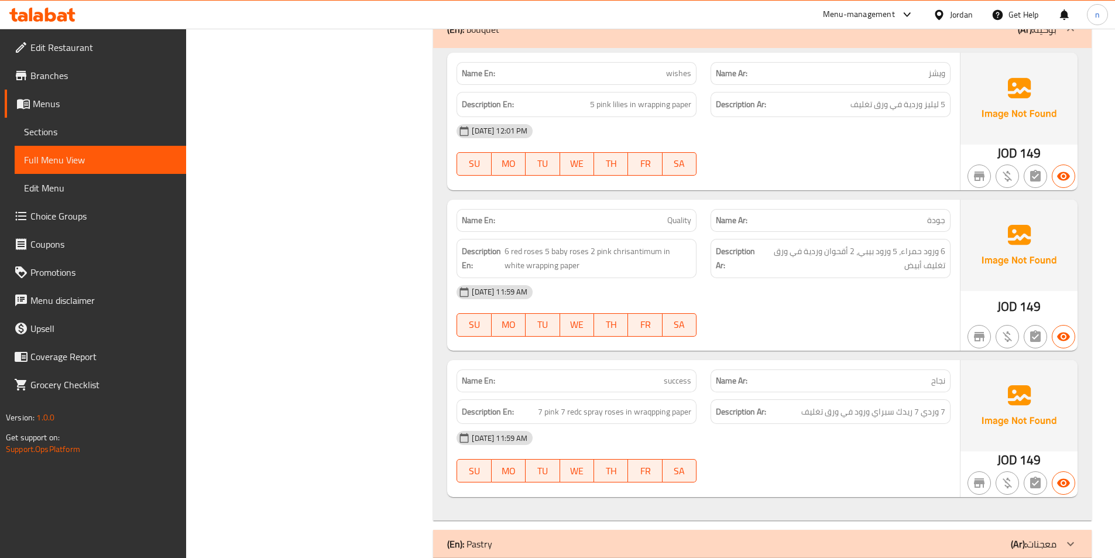
click at [680, 73] on span "wishes" at bounding box center [678, 73] width 25 height 12
copy span "wishes"
click at [675, 224] on span "Quality" at bounding box center [679, 220] width 24 height 12
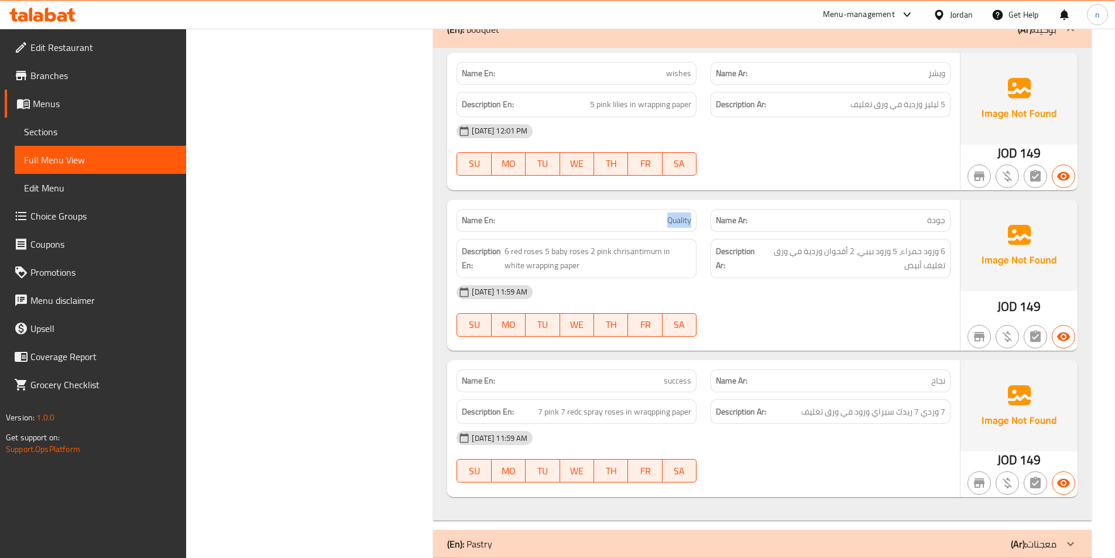
copy span "Quality"
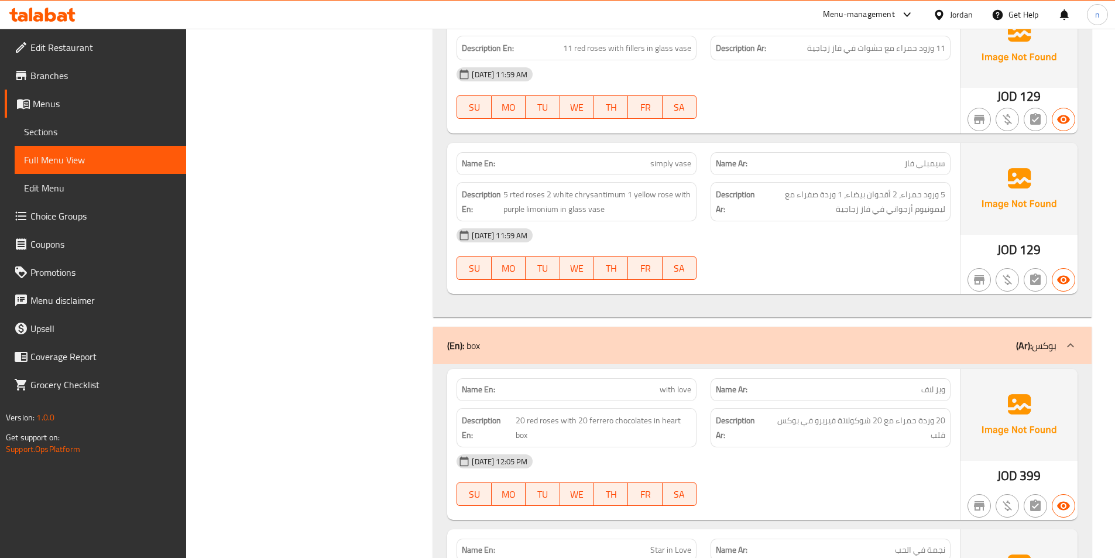
scroll to position [1353, 0]
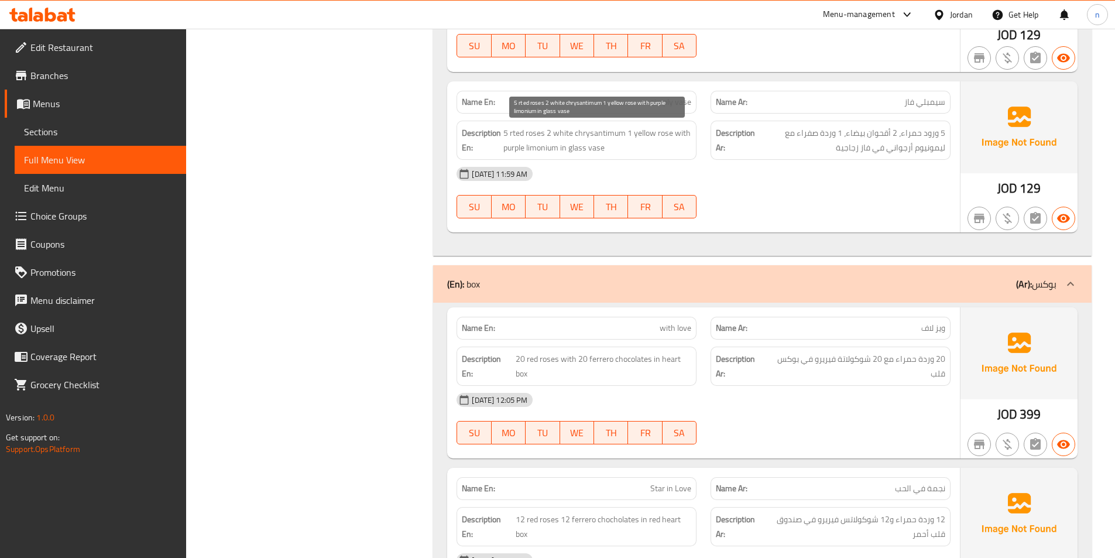
click at [519, 132] on span "5 rted roses 2 white chrysantimum 1 yellow rose with purple limonium in glass v…" at bounding box center [597, 140] width 188 height 29
copy span "rted"
click at [543, 136] on span "5 rted roses 2 white chrysantimum 1 yellow rose with purple limonium in glass v…" at bounding box center [597, 140] width 188 height 29
drag, startPoint x: 544, startPoint y: 133, endPoint x: 510, endPoint y: 137, distance: 34.7
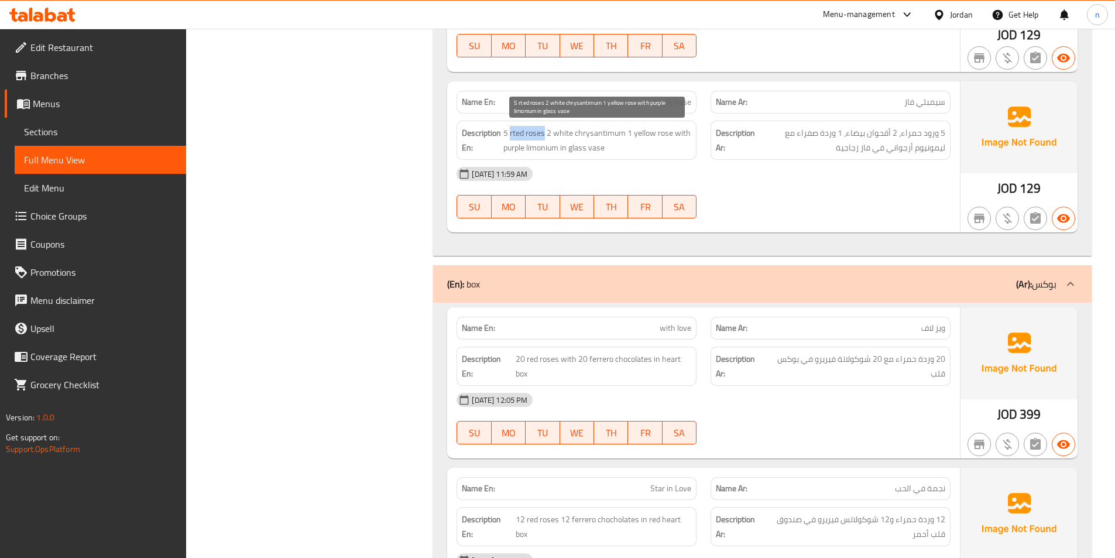
click at [510, 137] on span "5 rted roses 2 white chrysantimum 1 yellow rose with purple limonium in glass v…" at bounding box center [597, 140] width 188 height 29
copy span "rted roses"
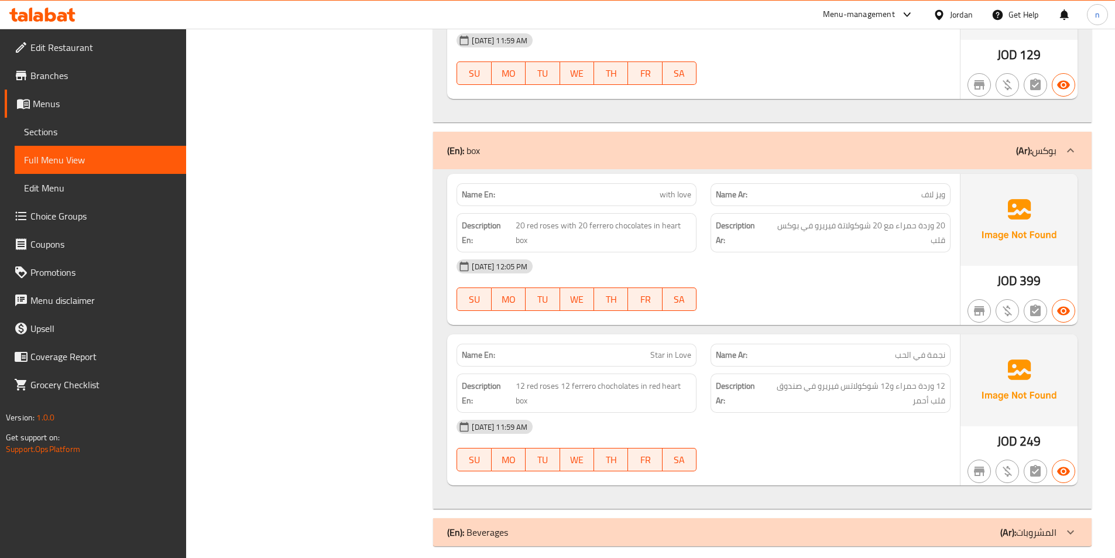
scroll to position [1498, 0]
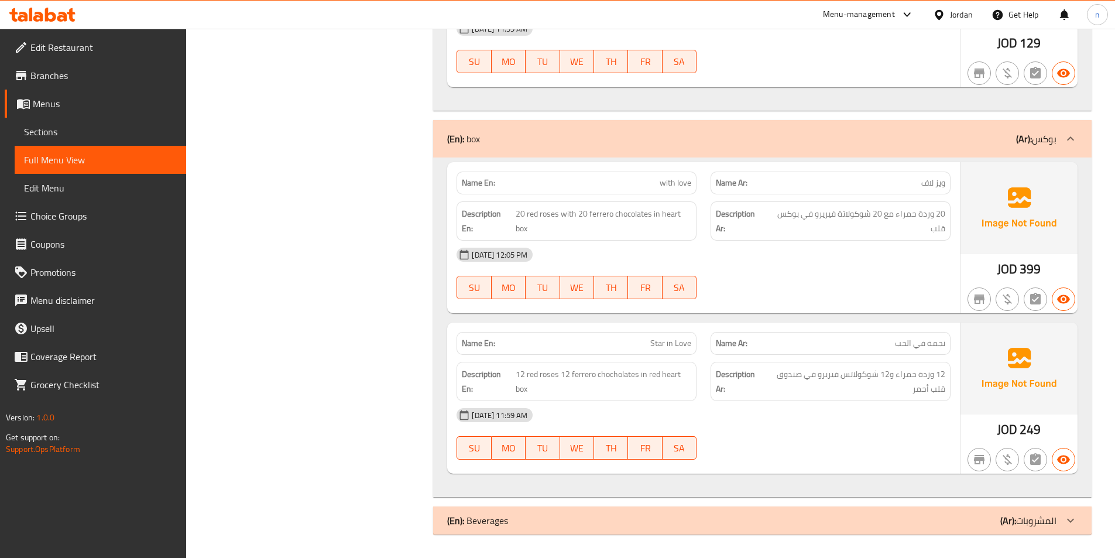
click at [688, 186] on span "with love" at bounding box center [676, 183] width 32 height 12
copy span "with love"
click at [659, 341] on span "Star in Love" at bounding box center [670, 343] width 41 height 12
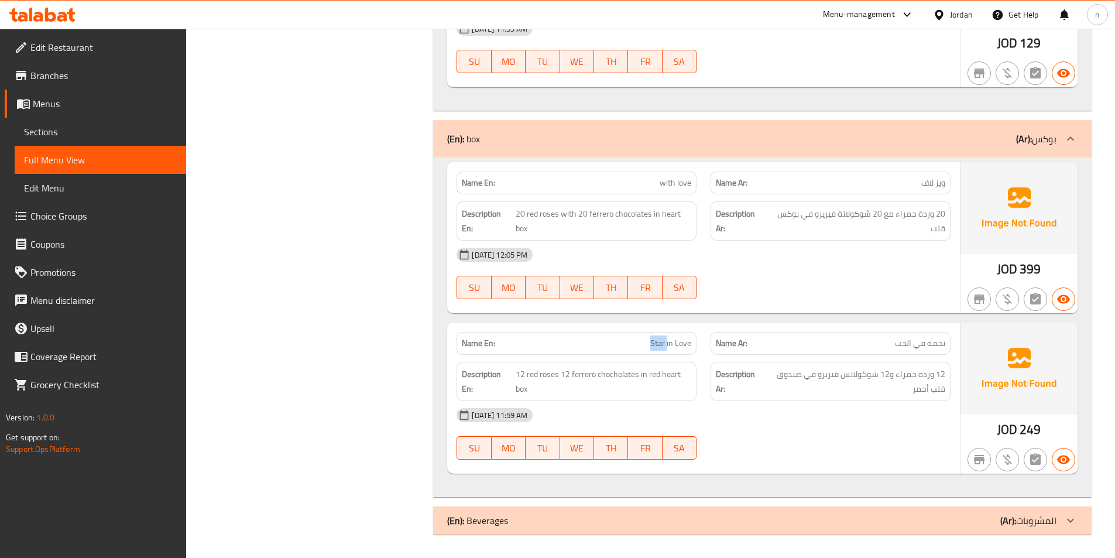
click at [659, 341] on span "Star in Love" at bounding box center [670, 343] width 41 height 12
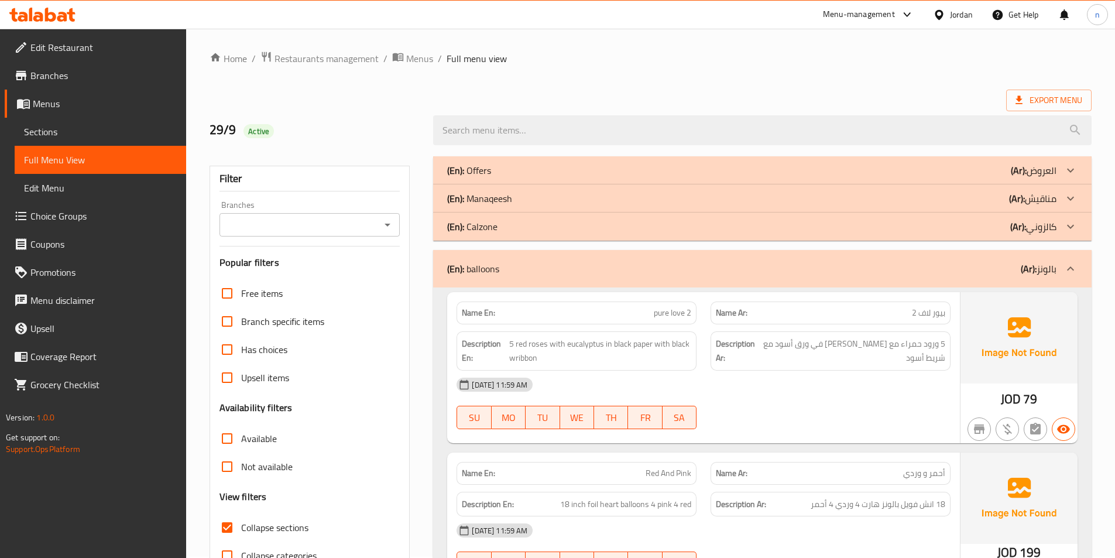
scroll to position [0, 0]
click at [1028, 95] on span "Export Menu" at bounding box center [1048, 101] width 67 height 15
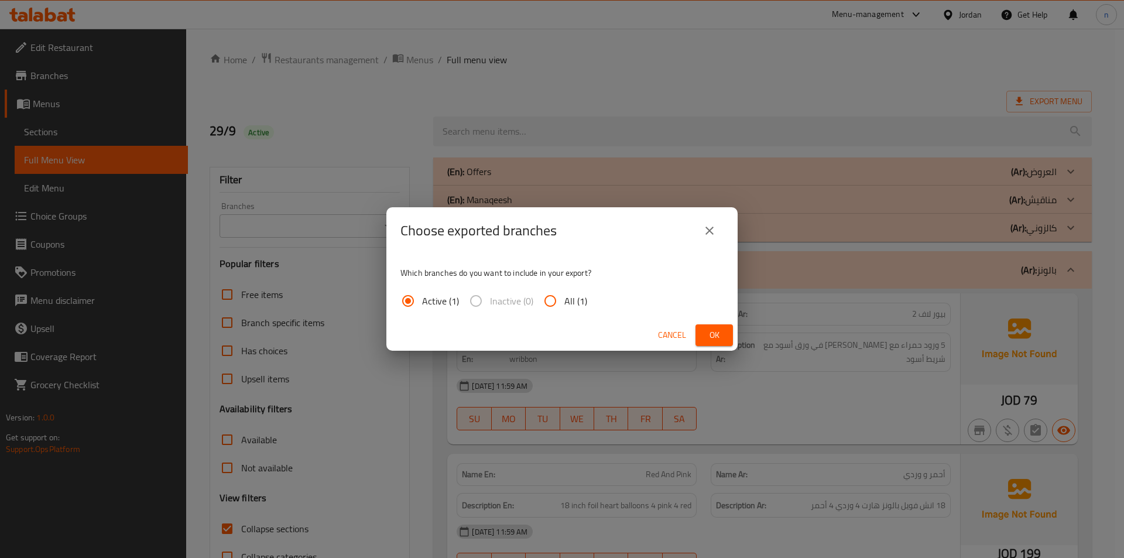
click at [545, 301] on input "All (1)" at bounding box center [550, 301] width 28 height 28
radio input "true"
click at [720, 337] on span "Ok" at bounding box center [714, 335] width 19 height 15
